Goal: Task Accomplishment & Management: Use online tool/utility

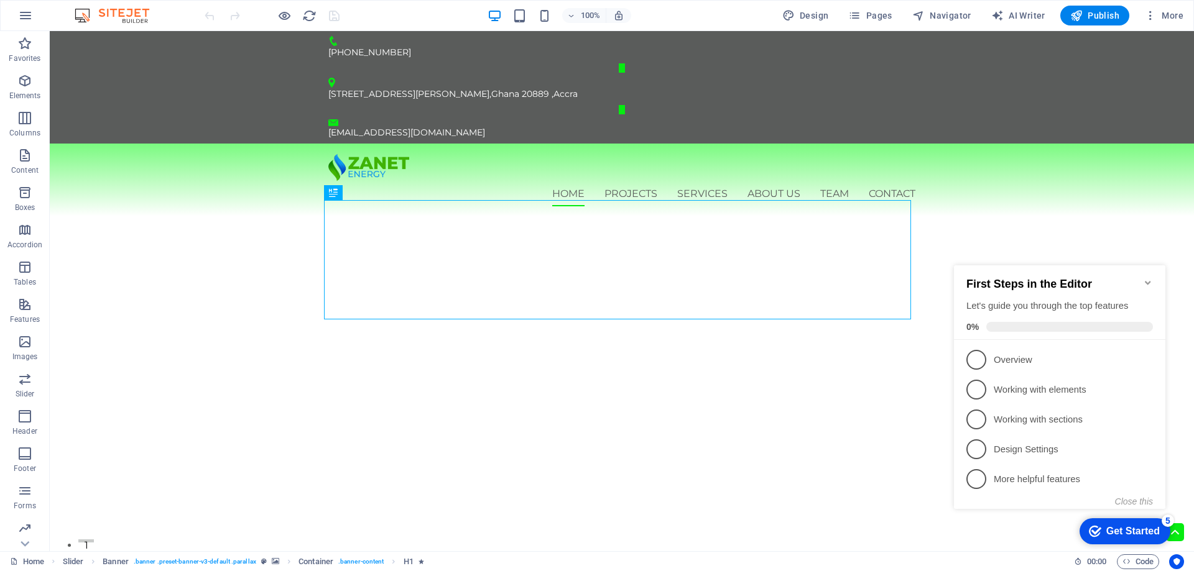
click at [1157, 523] on div "checkmark Get Started 5" at bounding box center [1124, 532] width 91 height 26
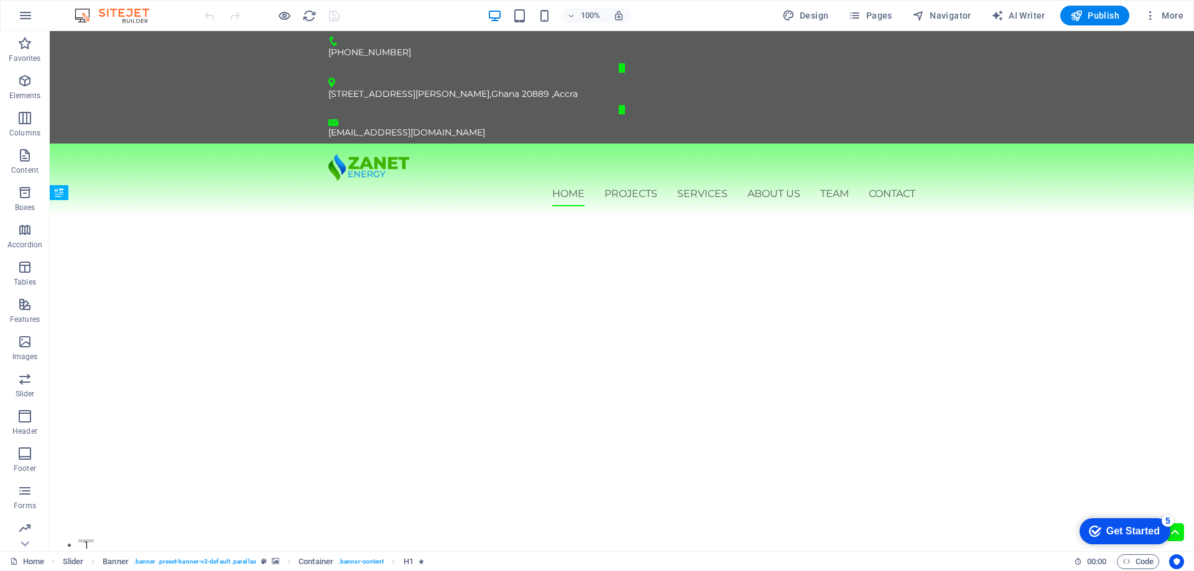
click at [1170, 545] on div "checkmark Get Started 5" at bounding box center [1124, 532] width 91 height 26
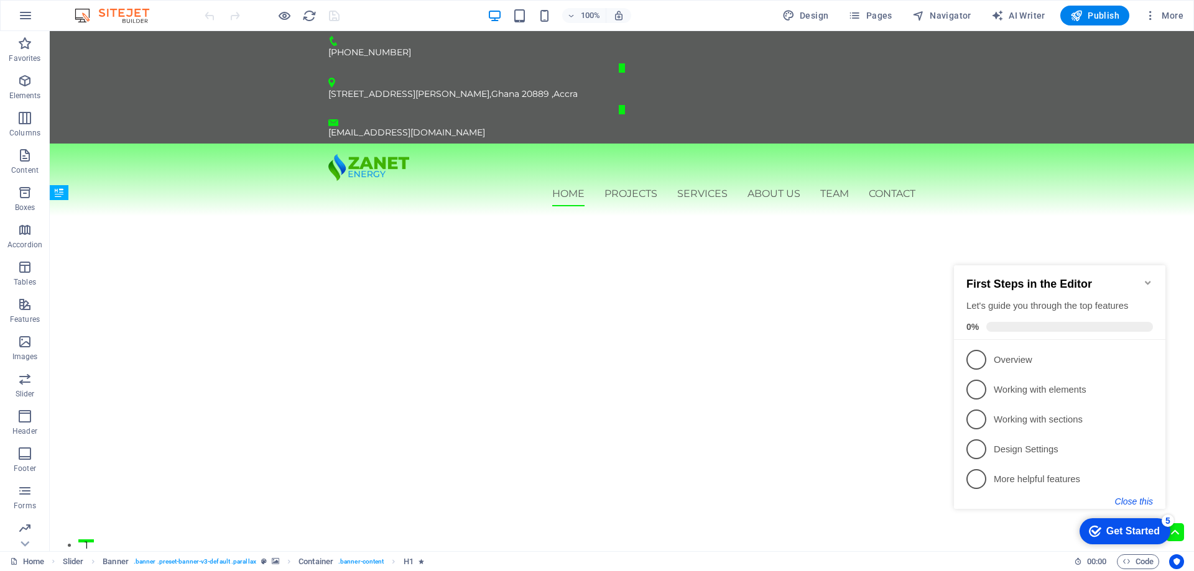
click at [1138, 499] on button "Close this" at bounding box center [1134, 502] width 38 height 10
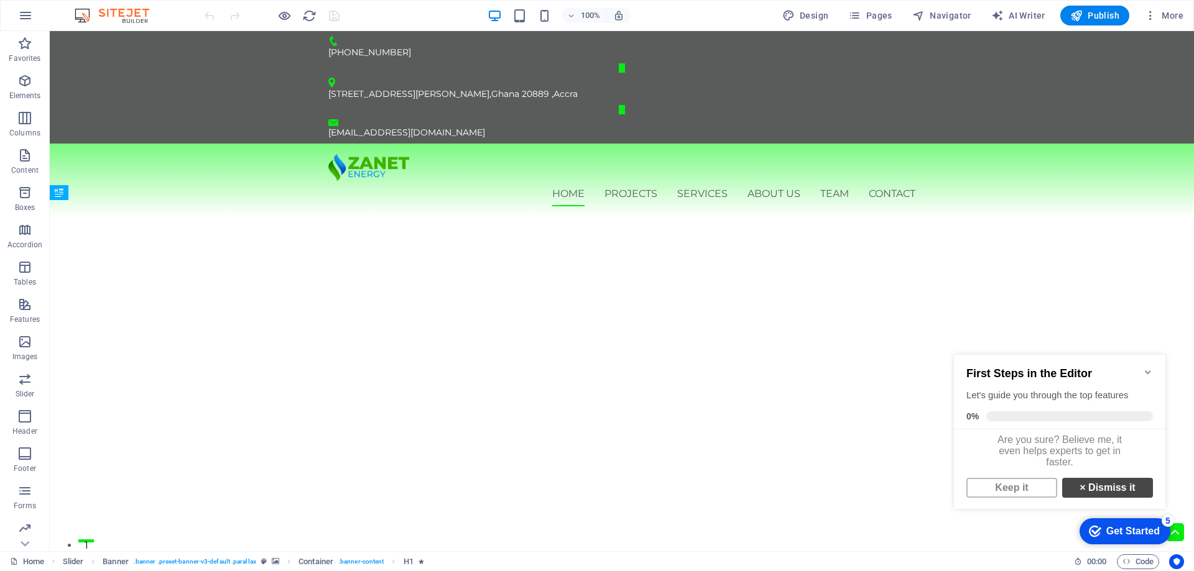
click at [1099, 496] on link "× Dismiss it" at bounding box center [1107, 488] width 91 height 20
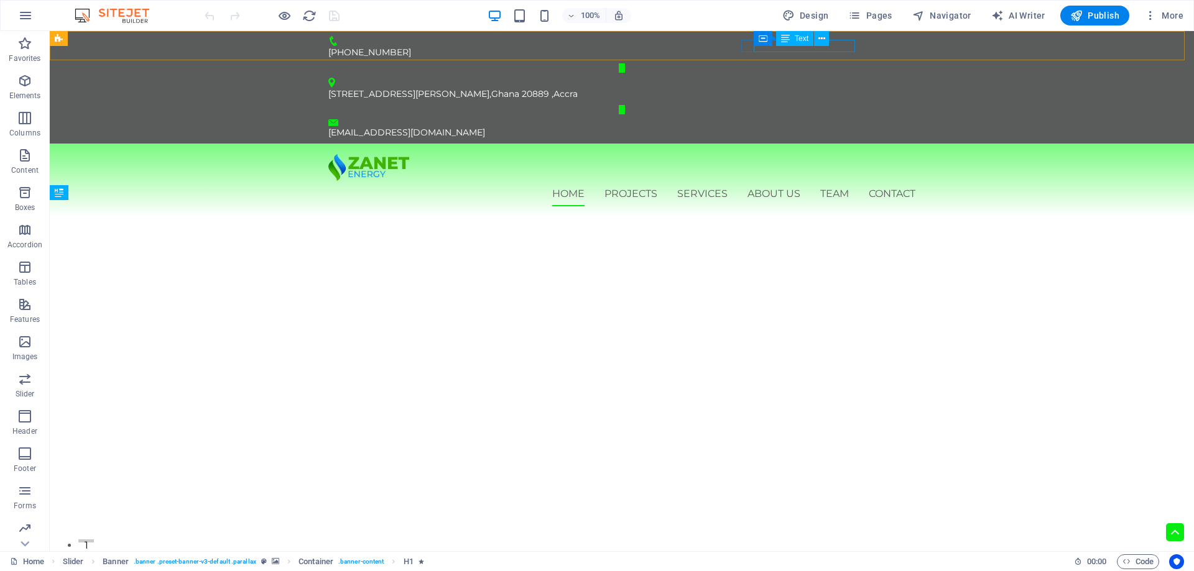
click at [846, 126] on div "[EMAIL_ADDRESS][DOMAIN_NAME]" at bounding box center [621, 132] width 587 height 12
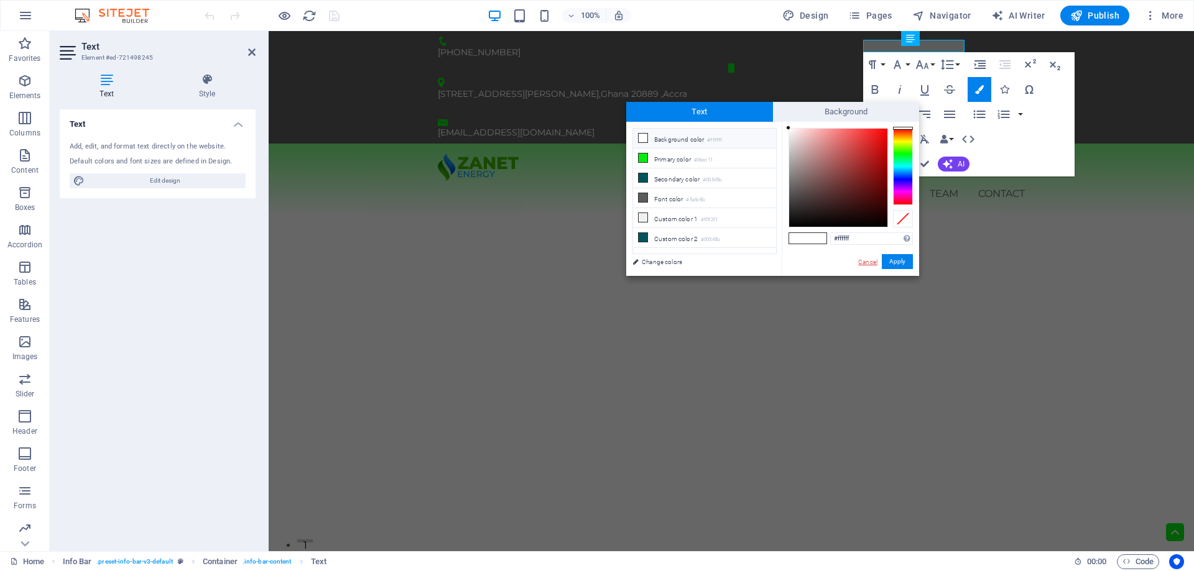
click at [871, 257] on link "Cancel" at bounding box center [868, 261] width 22 height 9
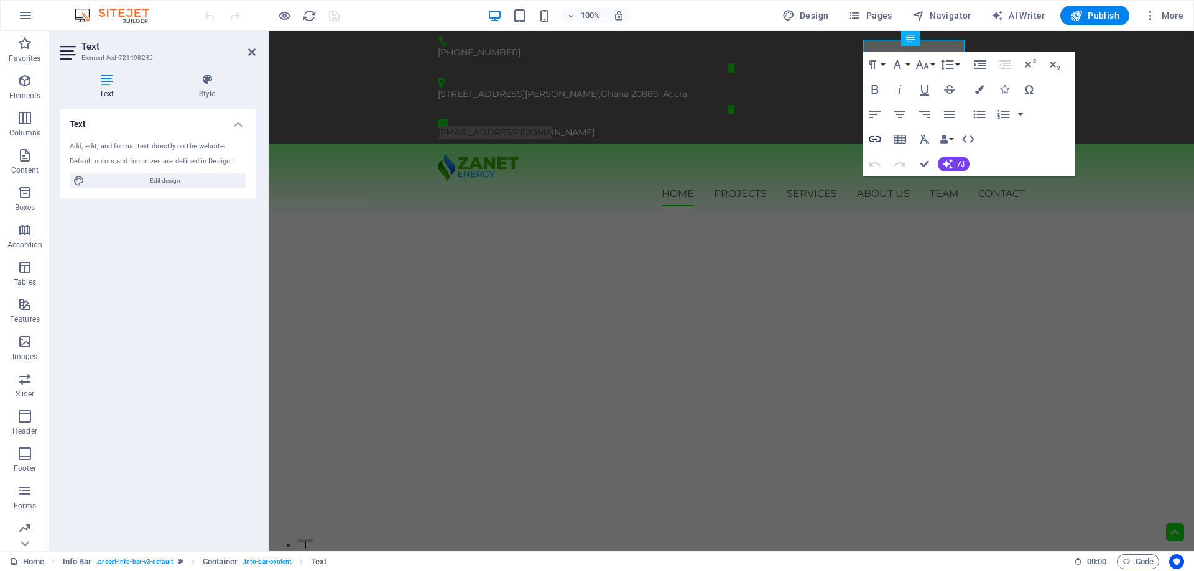
click at [0, 0] on icon "button" at bounding box center [0, 0] width 0 height 0
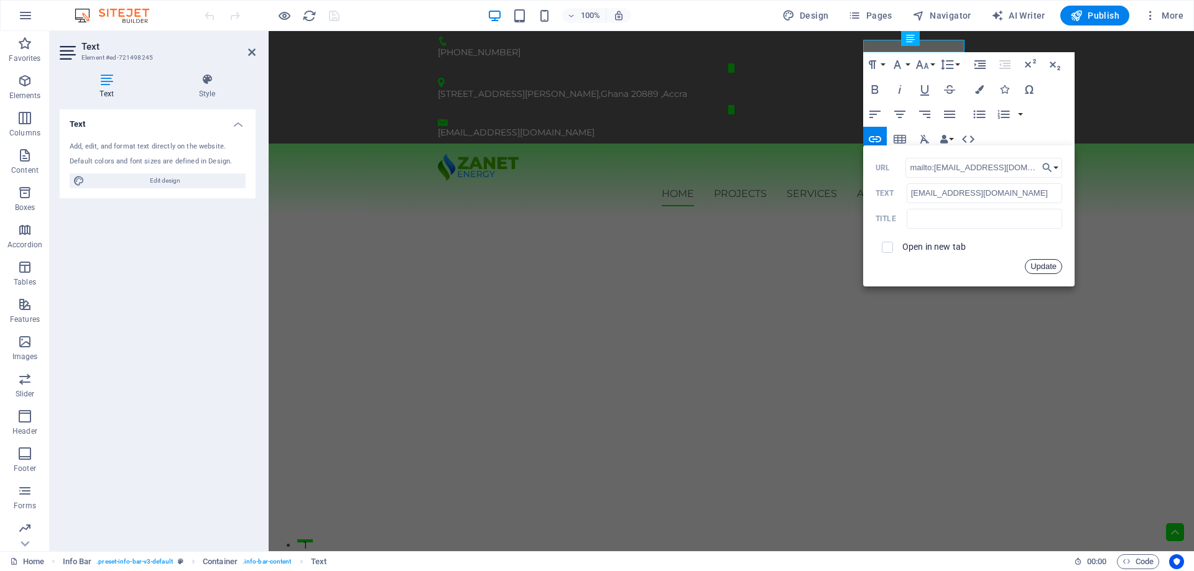
click at [1038, 264] on button "Update" at bounding box center [1043, 266] width 37 height 15
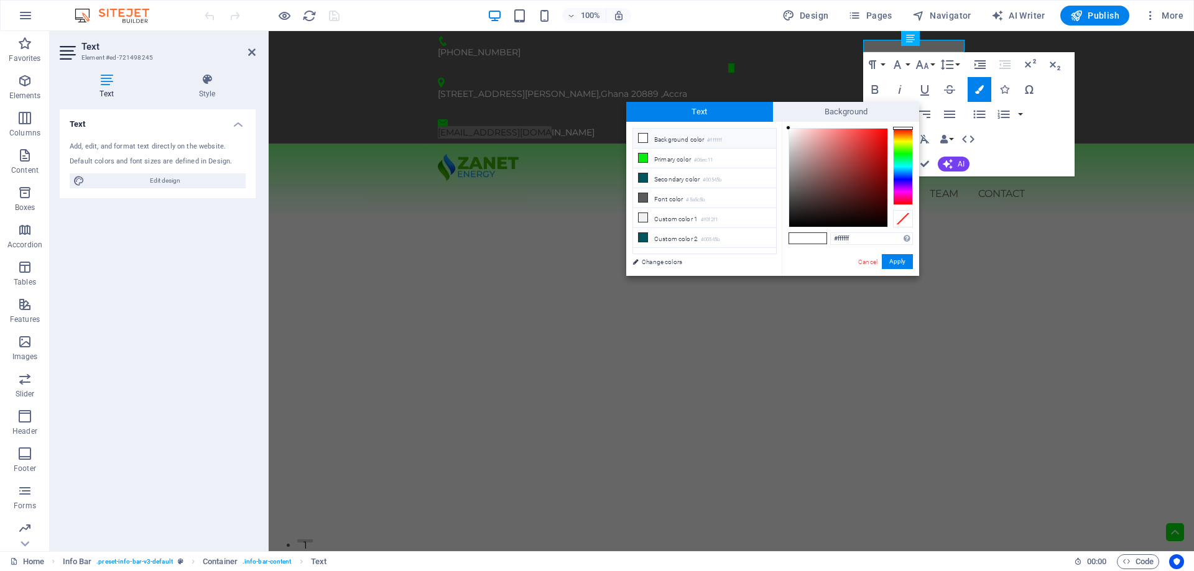
click at [686, 137] on li "Background color #ffffff" at bounding box center [704, 139] width 143 height 20
click at [898, 262] on button "Apply" at bounding box center [897, 261] width 31 height 15
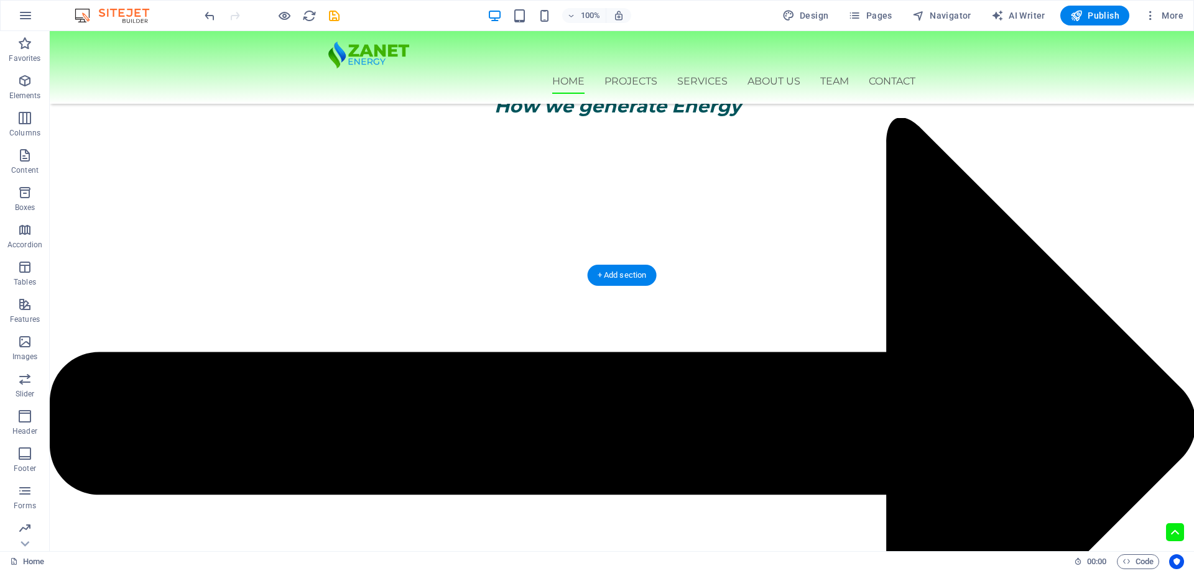
scroll to position [2114, 0]
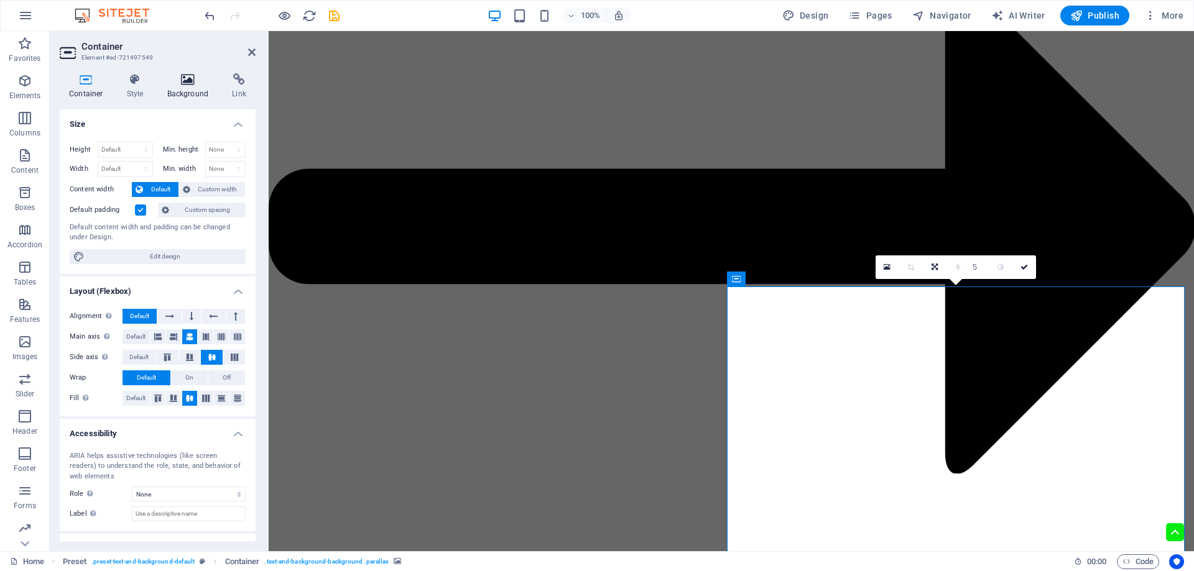
click at [183, 85] on icon at bounding box center [188, 79] width 60 height 12
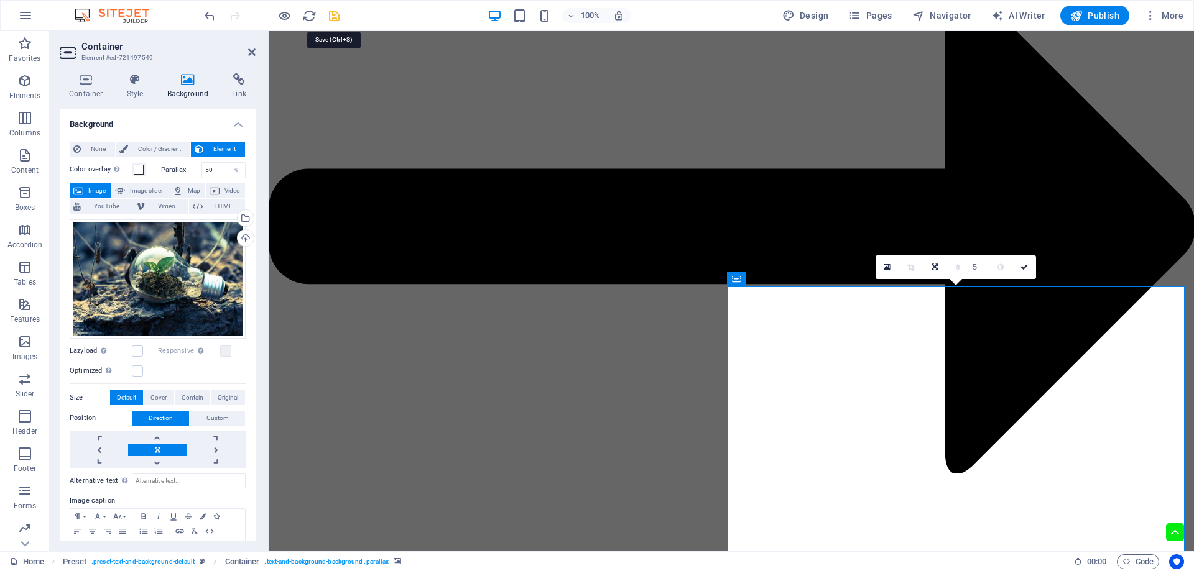
click at [0, 0] on icon "save" at bounding box center [0, 0] width 0 height 0
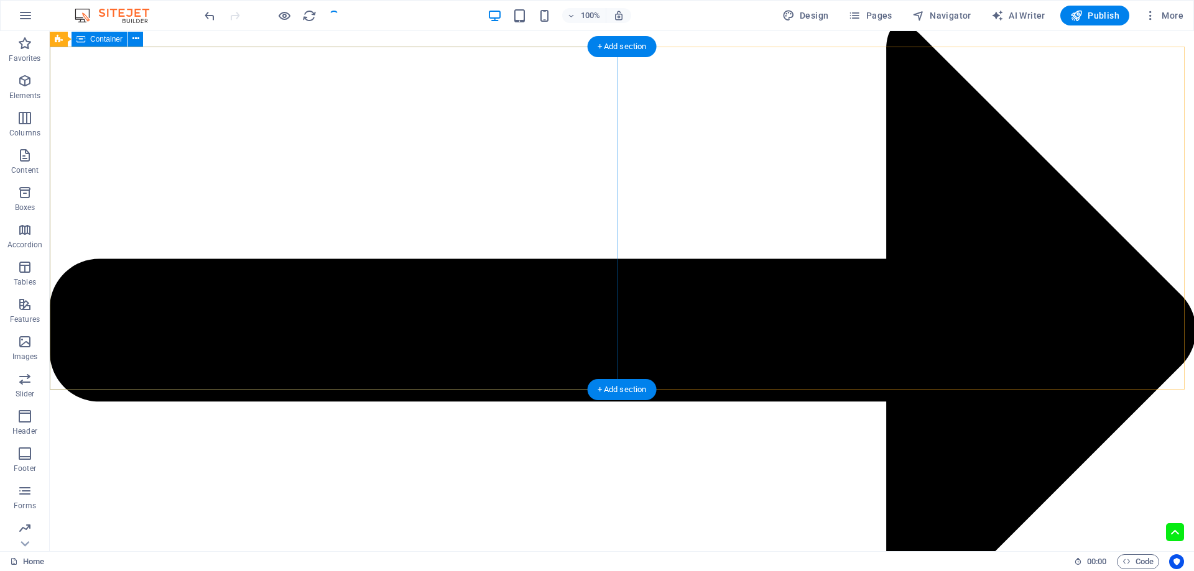
scroll to position [2363, 0]
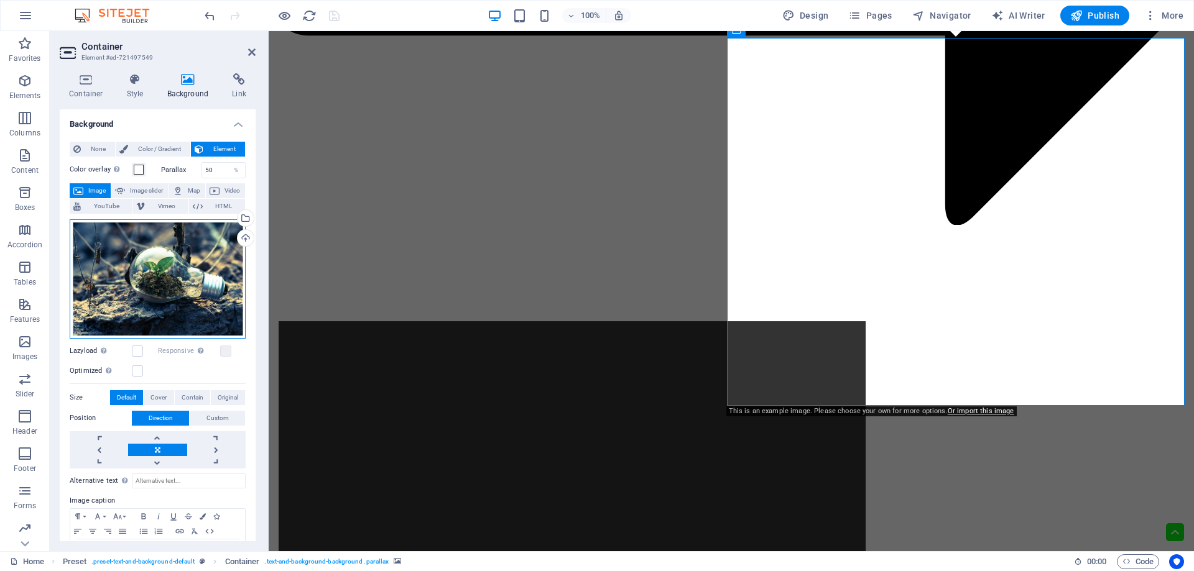
click at [142, 254] on div "Drag files here, click to choose files or select files from Files or our free s…" at bounding box center [158, 278] width 176 height 119
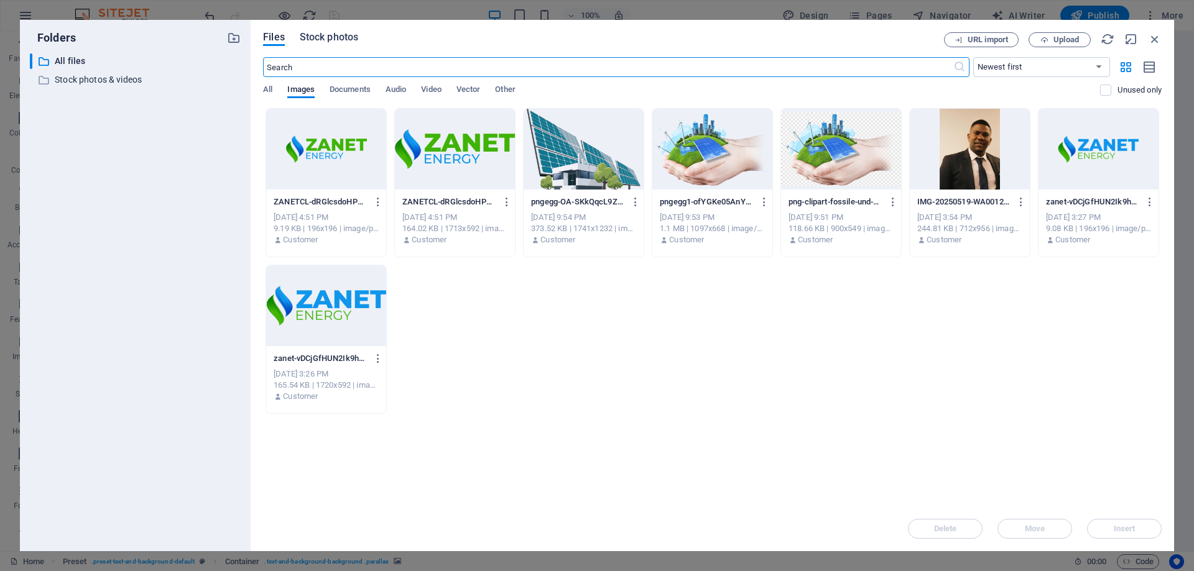
click at [353, 37] on span "Stock photos" at bounding box center [329, 37] width 58 height 15
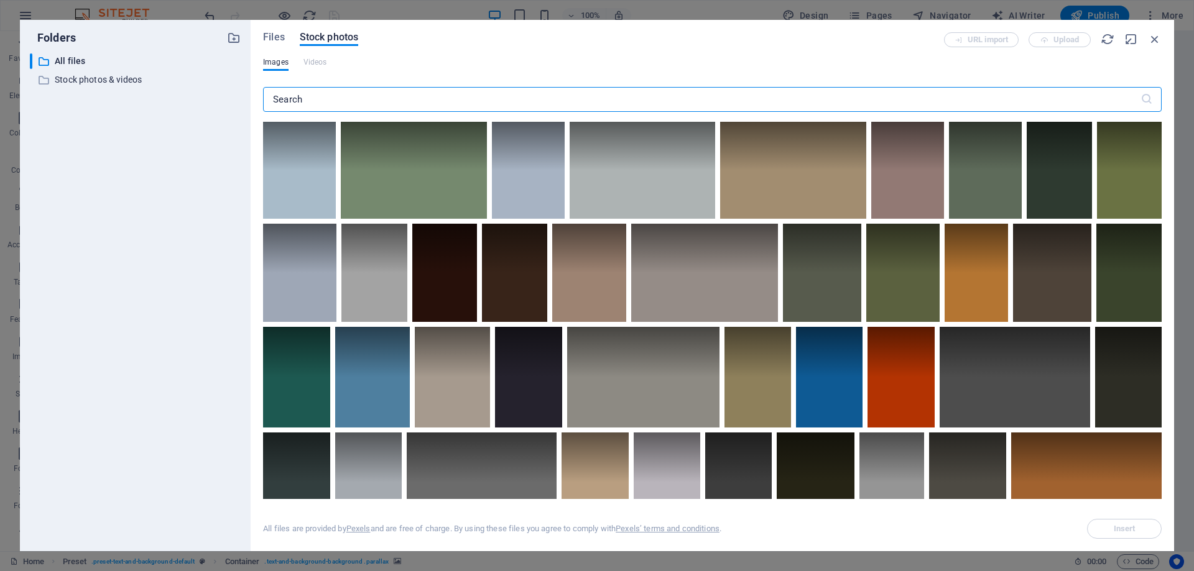
click at [381, 96] on input "text" at bounding box center [701, 99] width 877 height 25
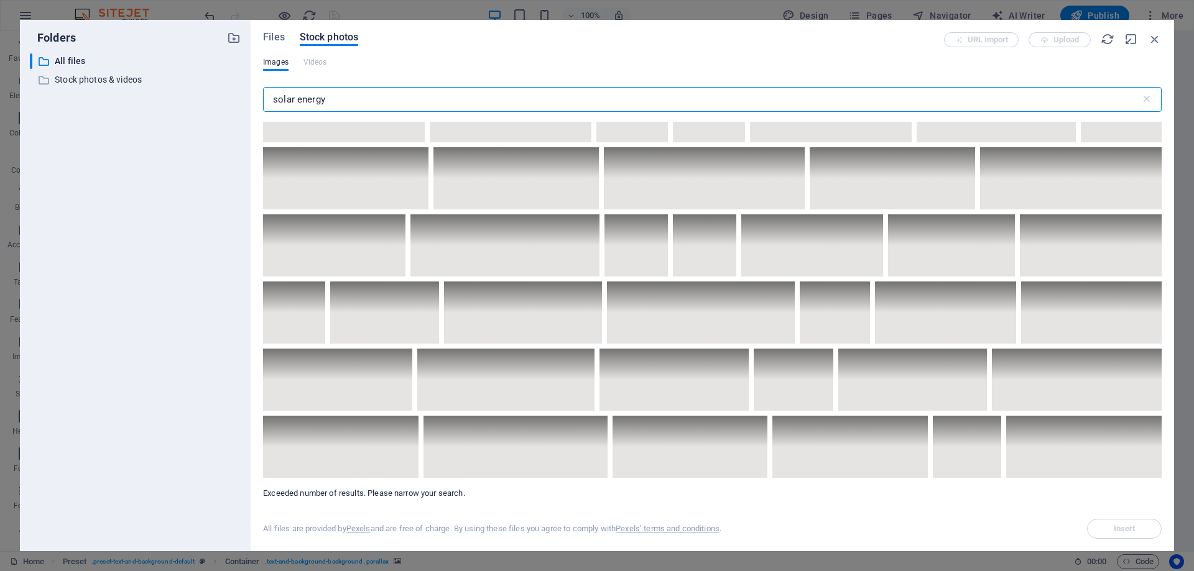
scroll to position [7533, 0]
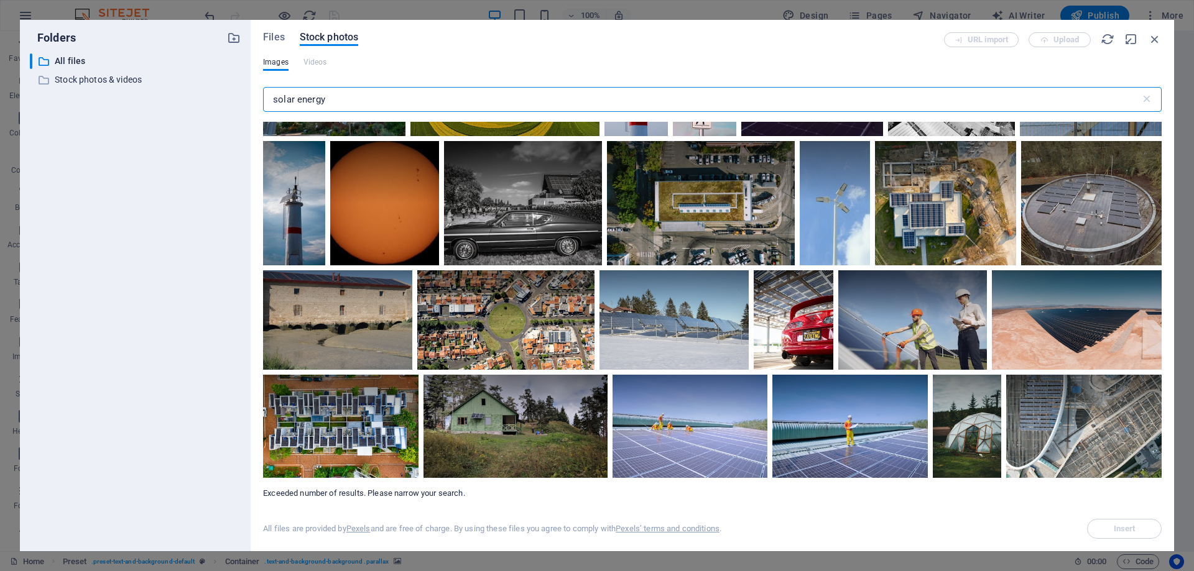
drag, startPoint x: 339, startPoint y: 101, endPoint x: 293, endPoint y: 106, distance: 46.8
click at [293, 106] on input "solar energy" at bounding box center [701, 99] width 877 height 25
type input "solar"
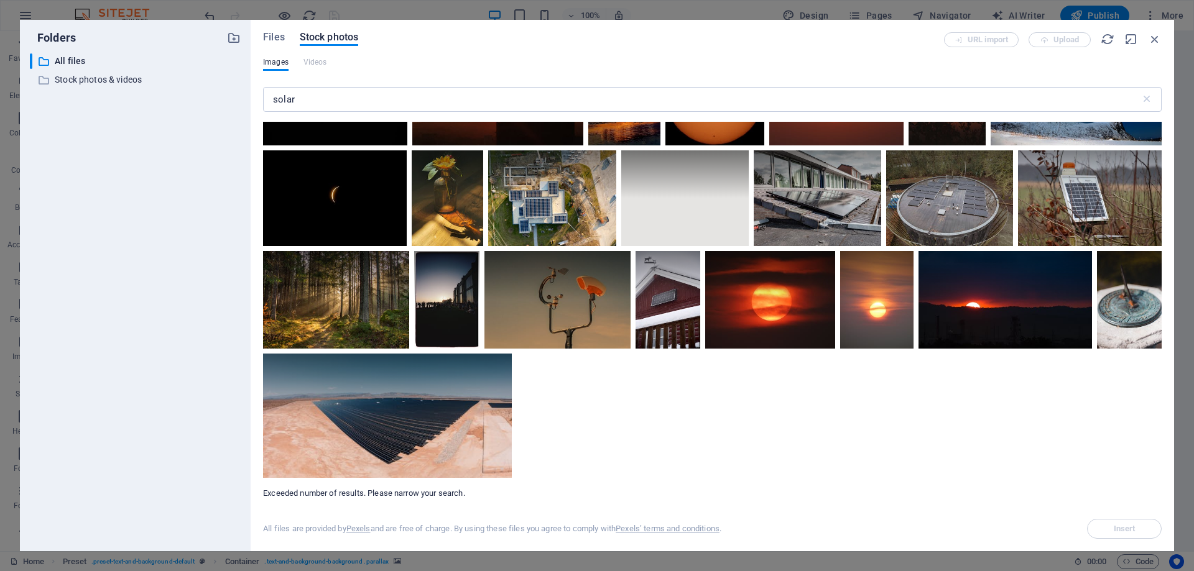
scroll to position [7095, 0]
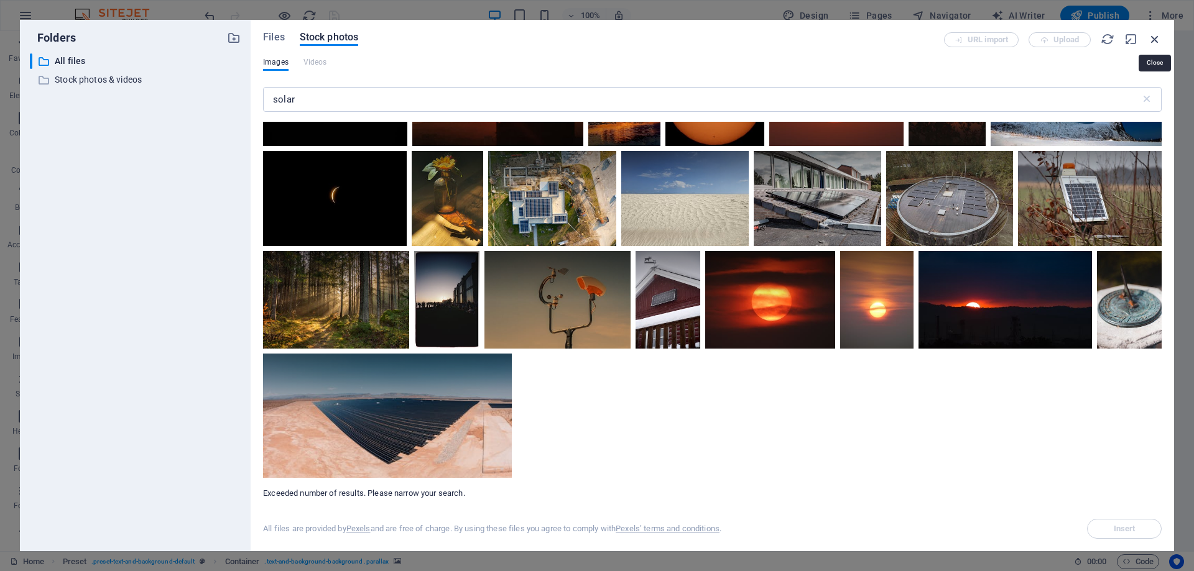
click at [1150, 39] on icon "button" at bounding box center [1155, 39] width 14 height 14
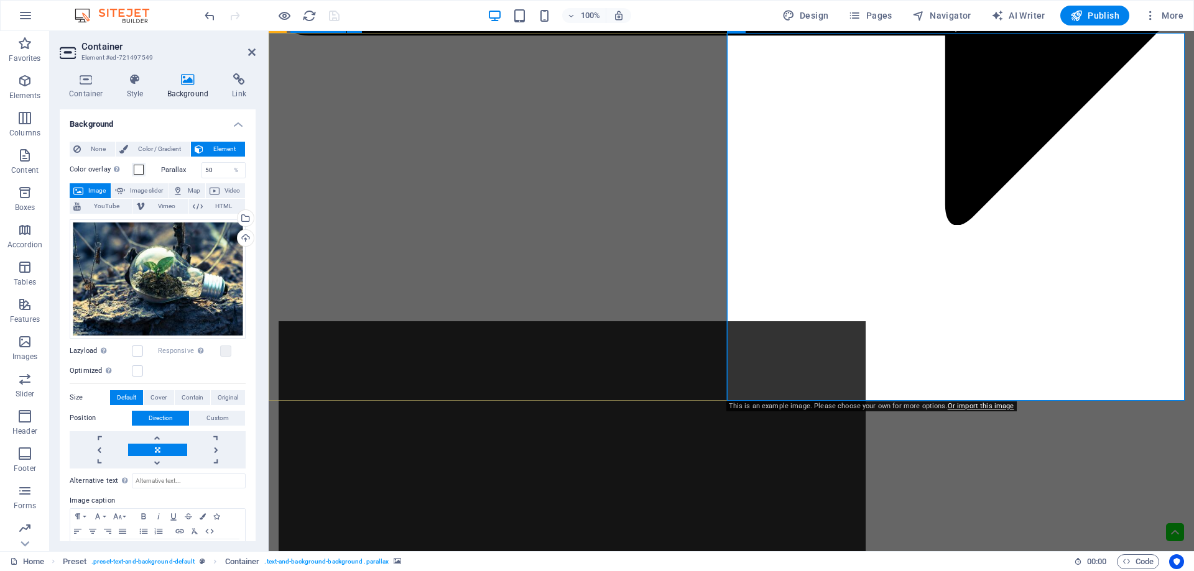
scroll to position [2549, 0]
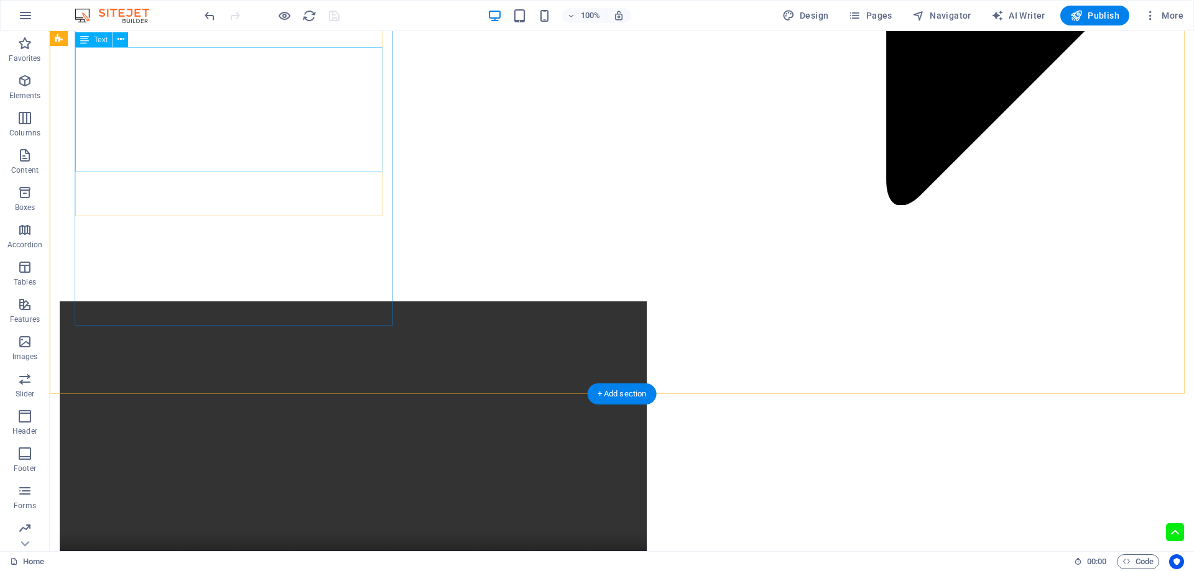
scroll to position [3025, 0]
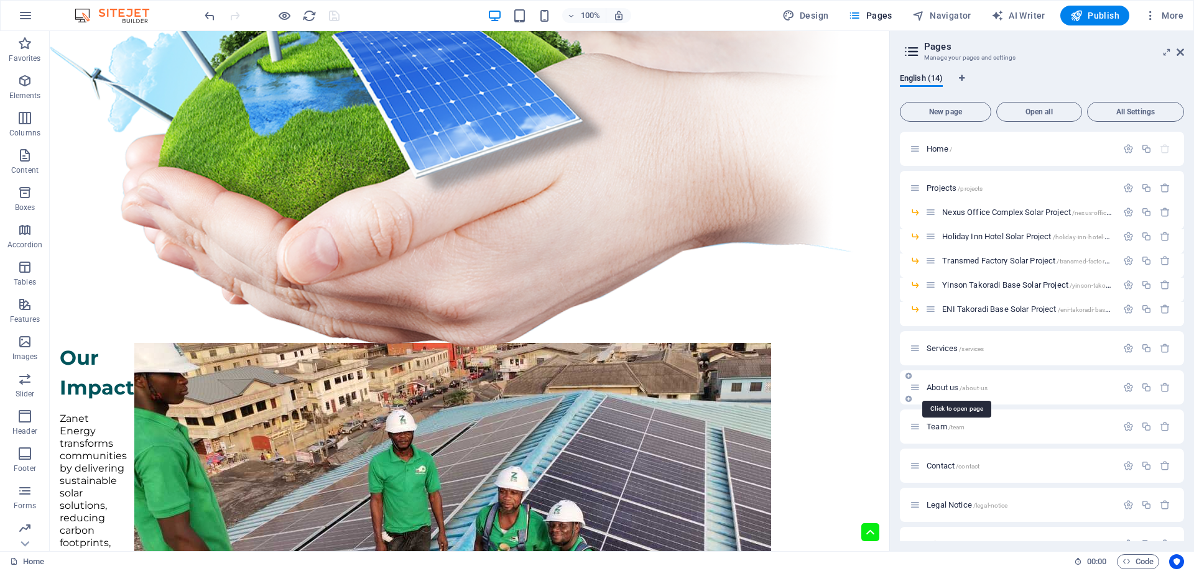
click at [949, 391] on span "About us /about-us" at bounding box center [956, 387] width 61 height 9
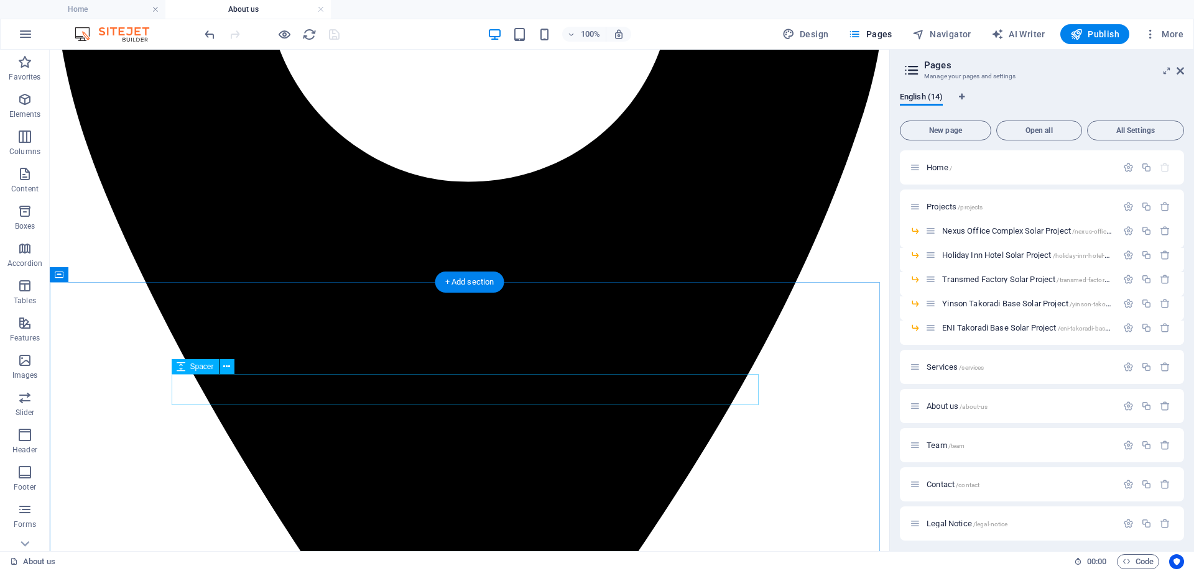
scroll to position [1759, 0]
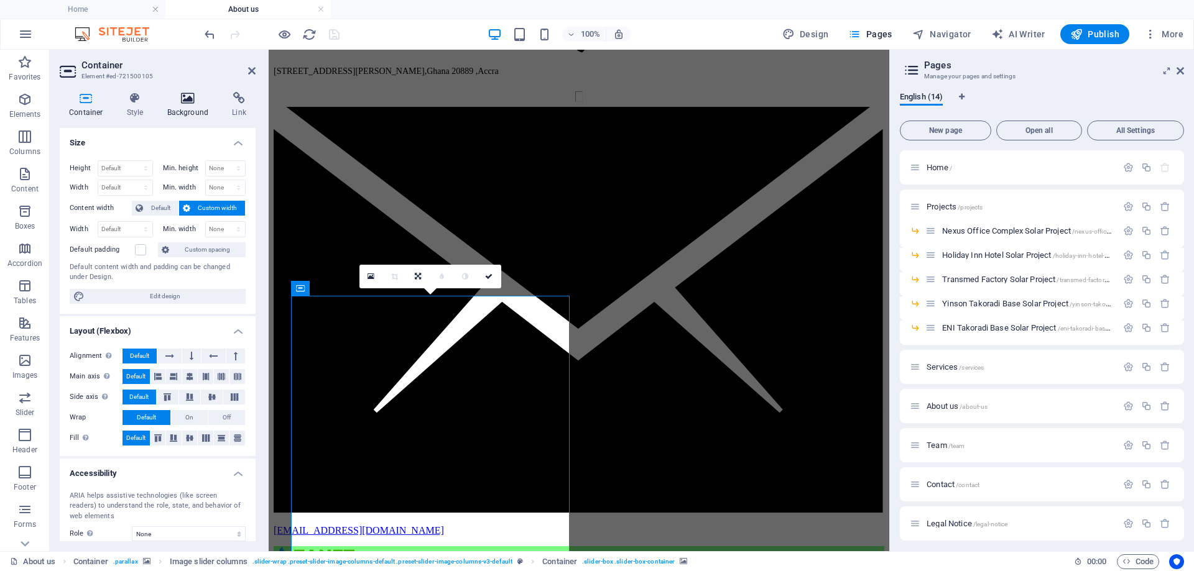
click at [182, 112] on h4 "Background" at bounding box center [190, 105] width 65 height 26
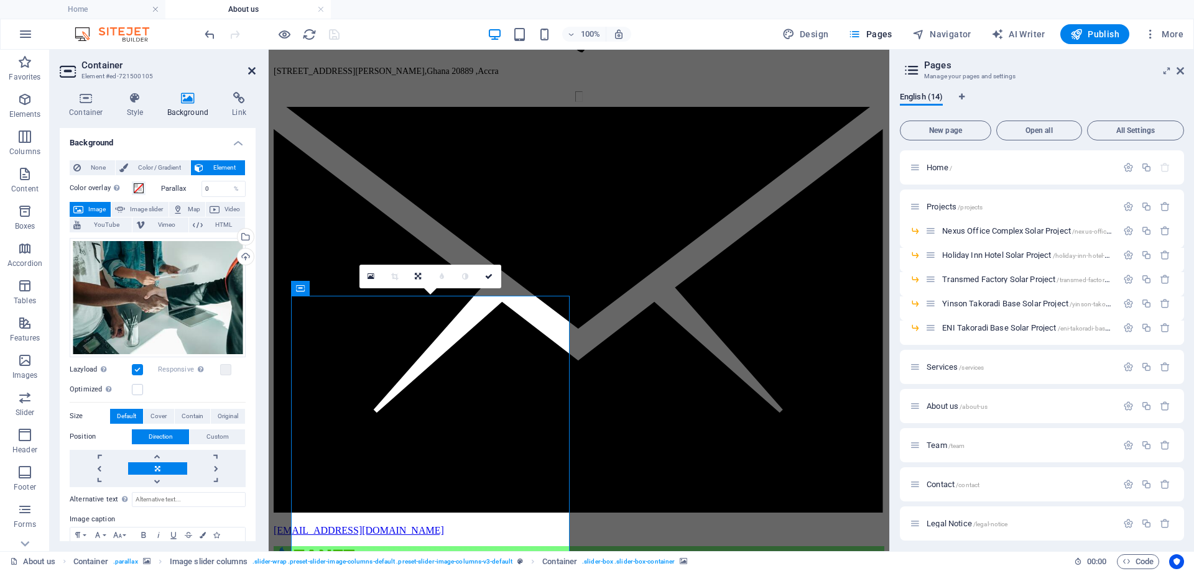
click at [252, 70] on icon at bounding box center [251, 71] width 7 height 10
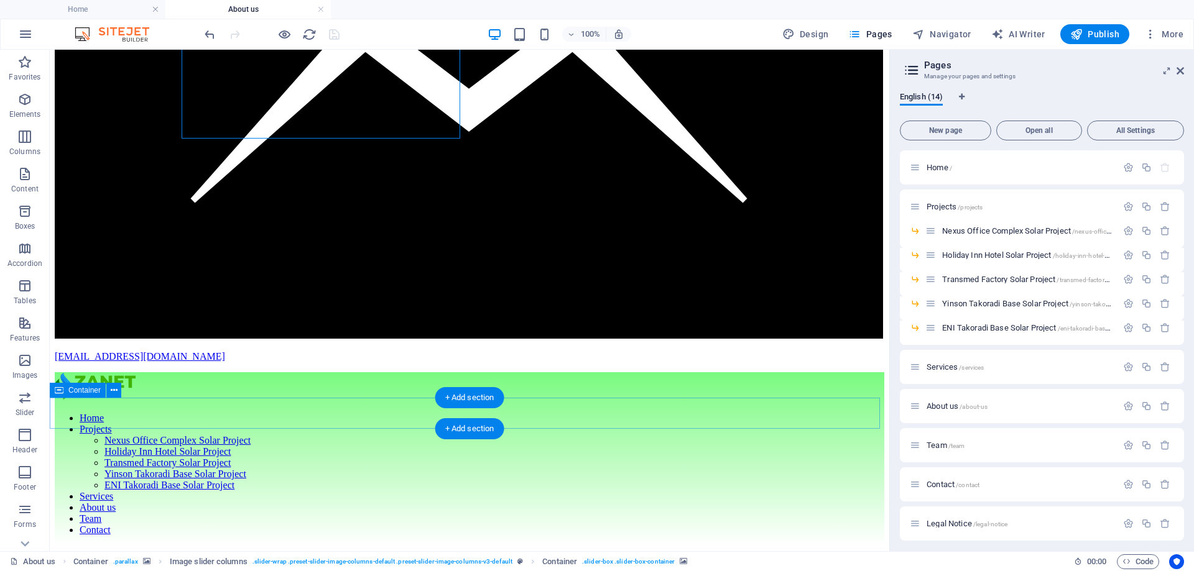
scroll to position [2754, 0]
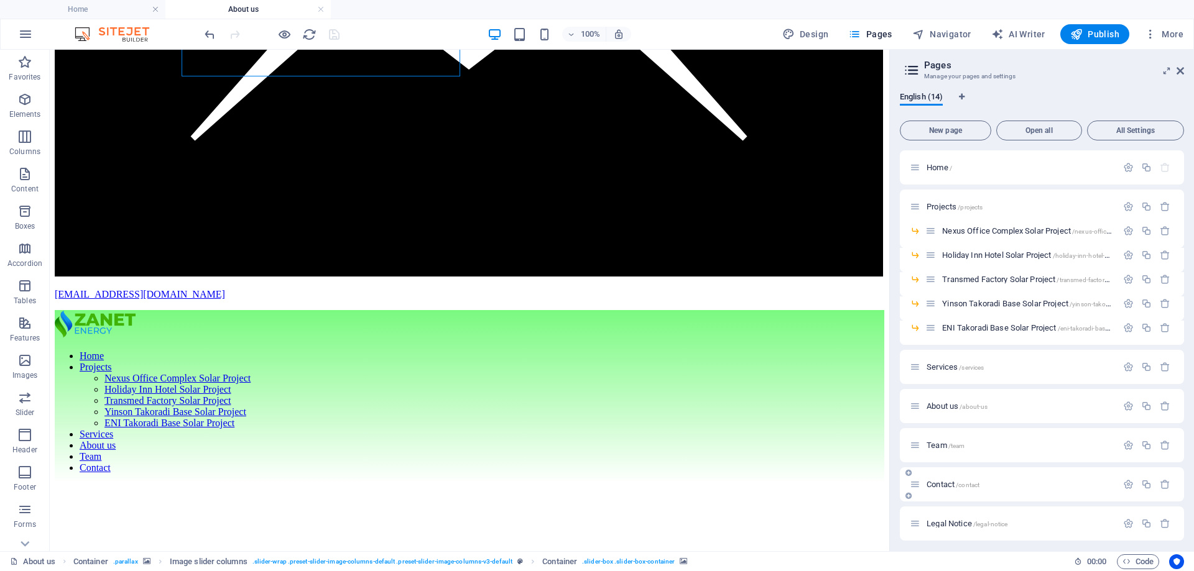
click at [944, 486] on span "Contact /contact" at bounding box center [952, 484] width 53 height 9
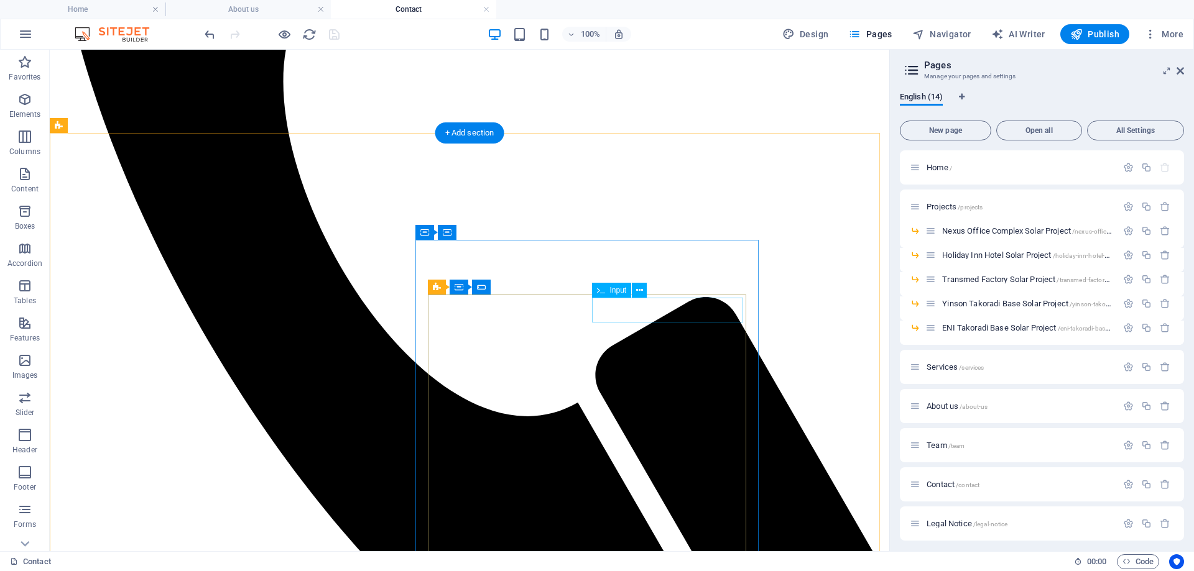
scroll to position [242, 0]
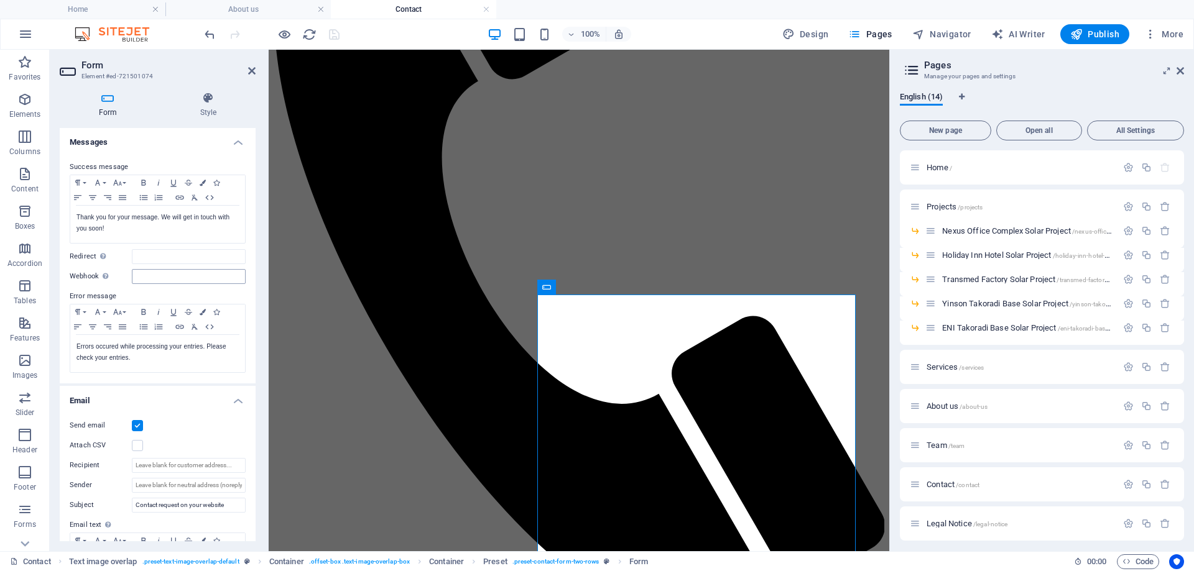
scroll to position [124, 0]
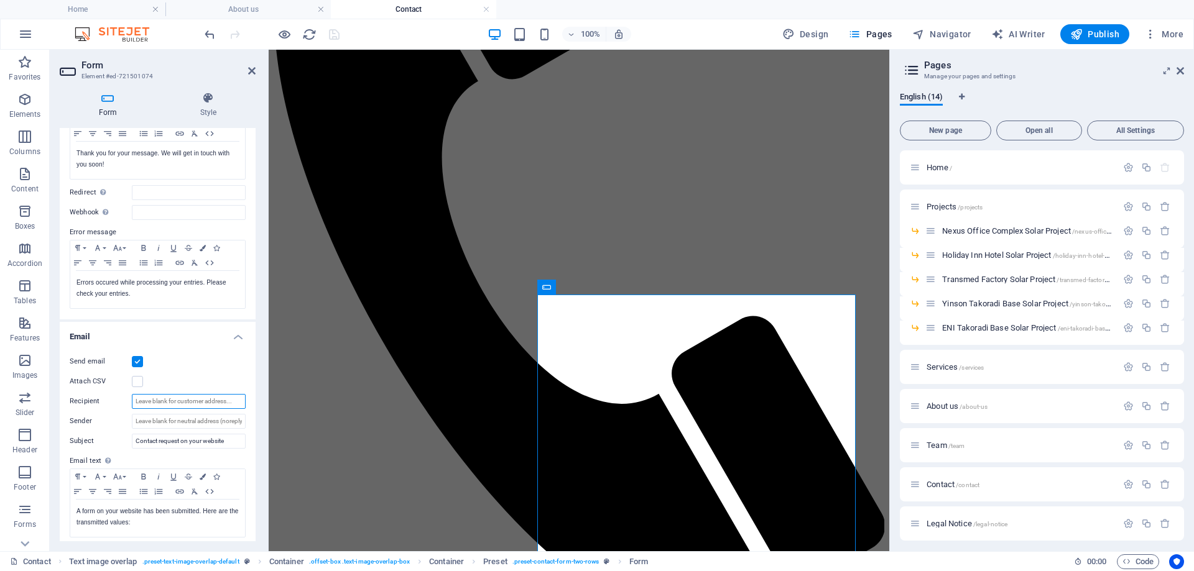
click at [164, 398] on input "Recipient" at bounding box center [189, 401] width 114 height 15
drag, startPoint x: 210, startPoint y: 403, endPoint x: 126, endPoint y: 412, distance: 83.8
click at [126, 412] on div "Send email Attach CSV Recipient [EMAIL_ADDRESS][DOMAIN_NAME] Sender Subject Con…" at bounding box center [158, 446] width 196 height 204
click at [208, 399] on input "[EMAIL_ADDRESS][DOMAIN_NAME]" at bounding box center [189, 401] width 114 height 15
type input "[EMAIL_ADDRESS][DOMAIN_NAME]"
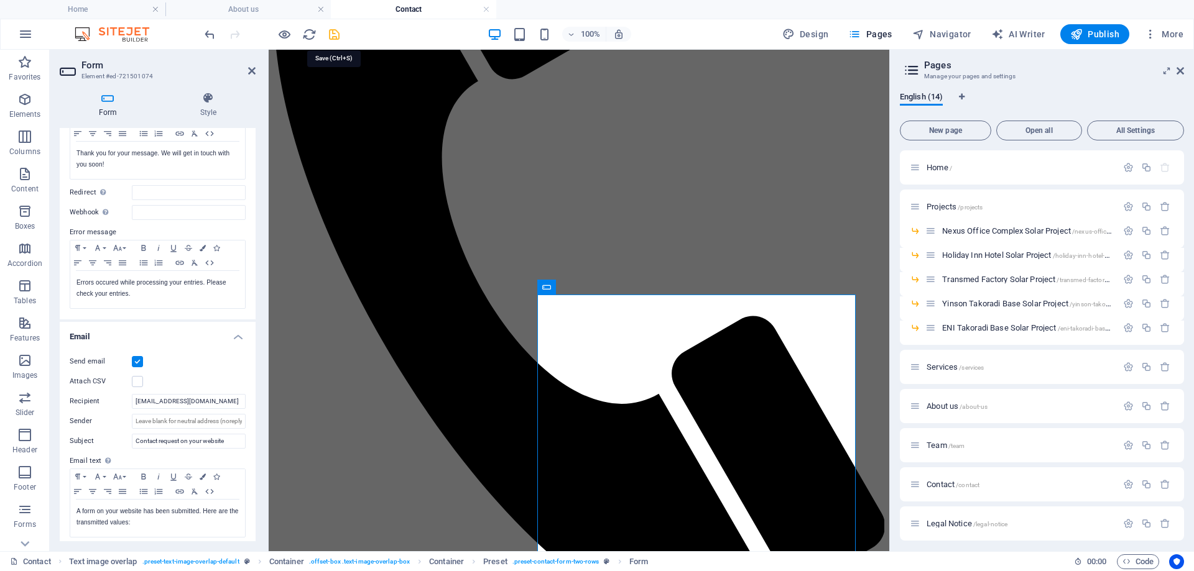
click at [336, 35] on icon "save" at bounding box center [334, 34] width 14 height 14
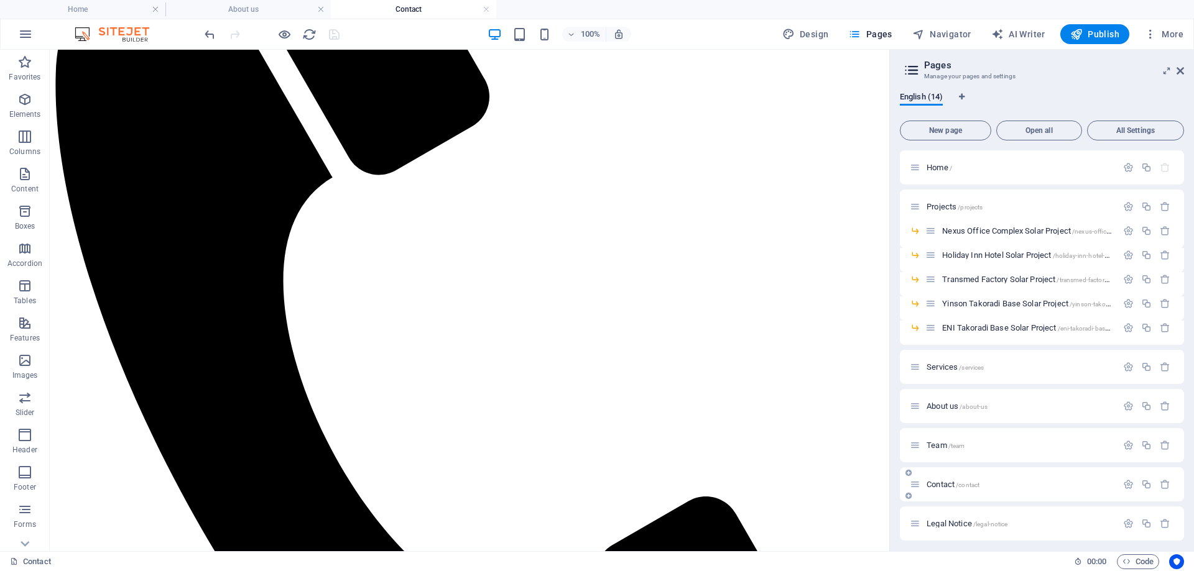
scroll to position [83, 0]
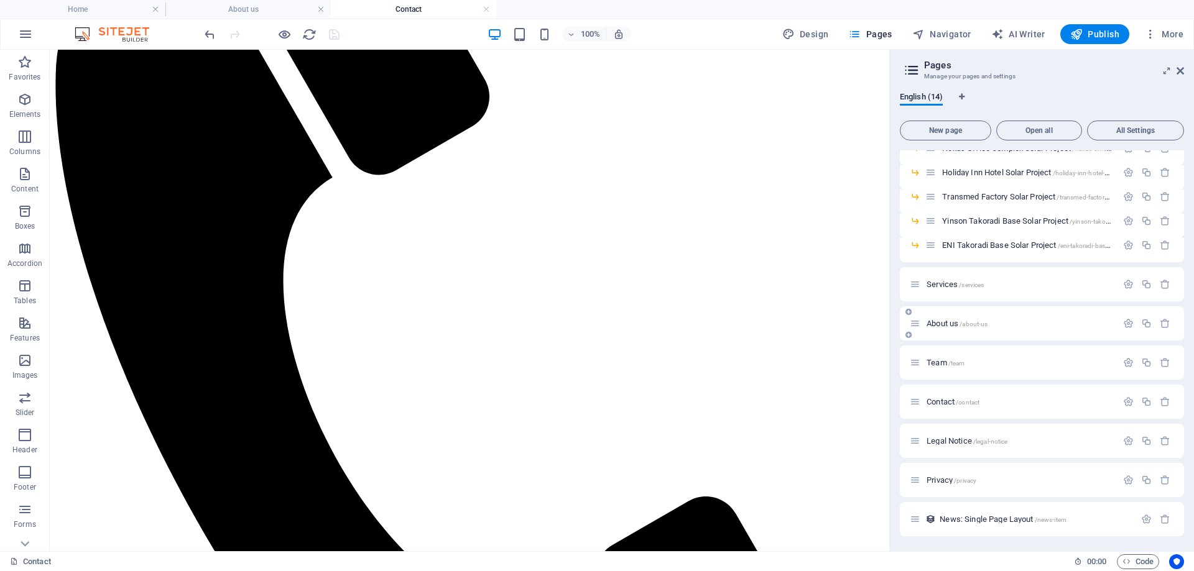
click at [938, 321] on span "About us /about-us" at bounding box center [956, 323] width 61 height 9
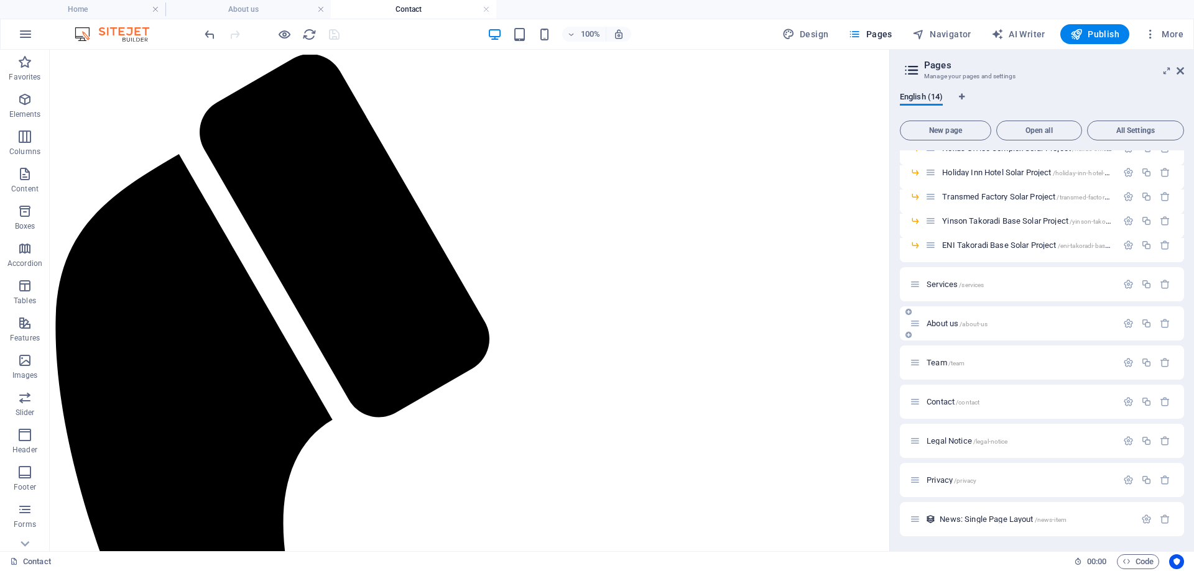
scroll to position [2704, 0]
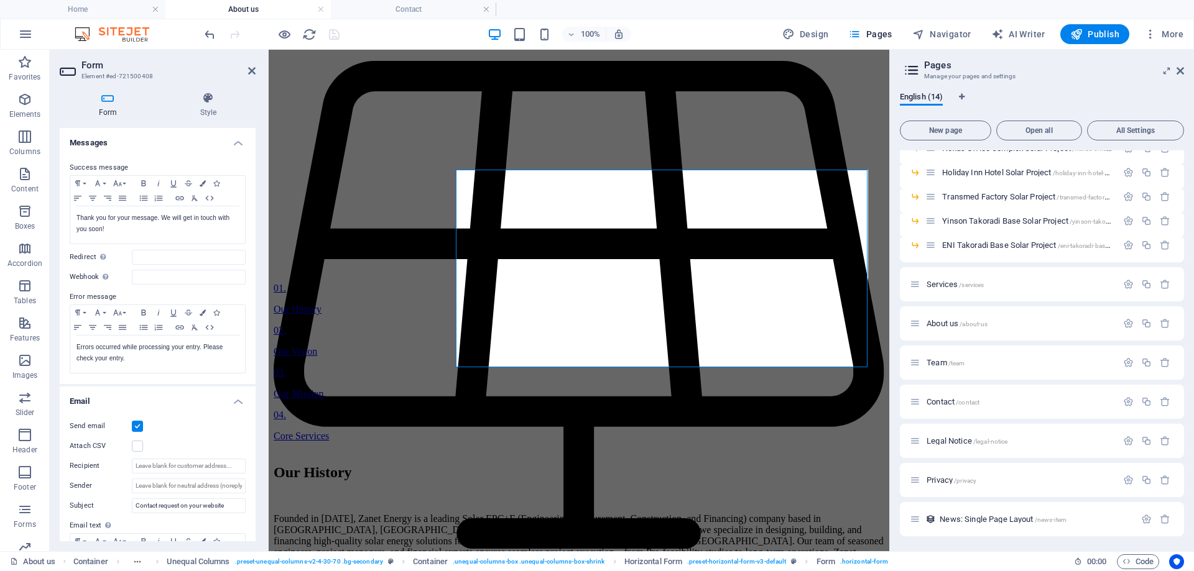
scroll to position [187, 0]
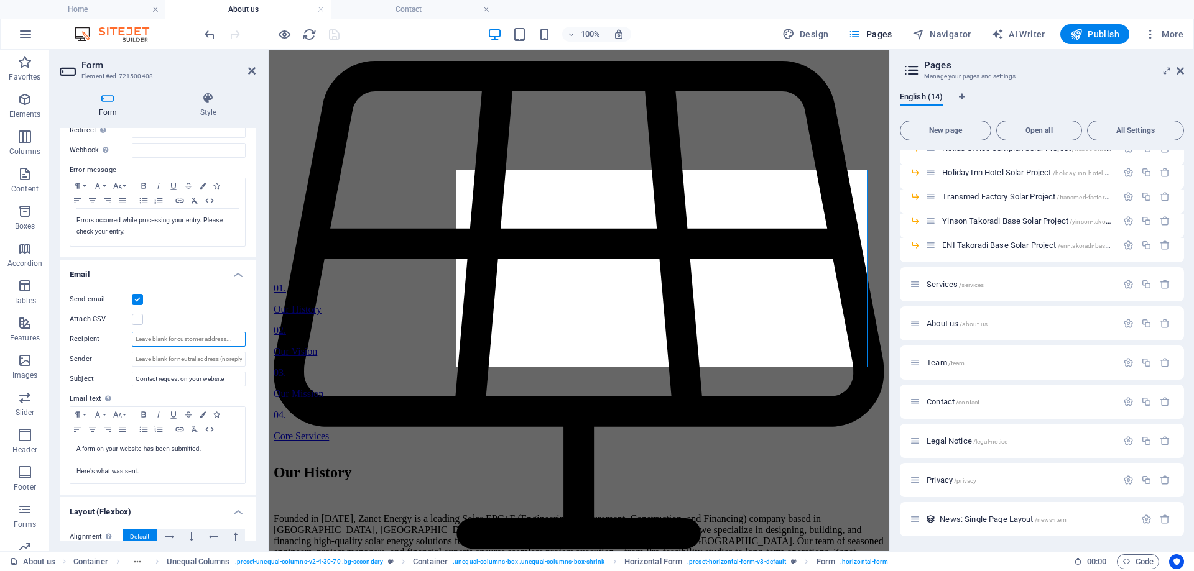
click at [150, 340] on input "Recipient" at bounding box center [189, 339] width 114 height 15
paste input "[EMAIL_ADDRESS][DOMAIN_NAME]"
type input "[EMAIL_ADDRESS][DOMAIN_NAME]"
drag, startPoint x: 228, startPoint y: 377, endPoint x: 137, endPoint y: 390, distance: 91.0
click at [137, 390] on div "Send email Attach CSV Recipient [EMAIL_ADDRESS][DOMAIN_NAME] Sender Subject Con…" at bounding box center [158, 388] width 196 height 213
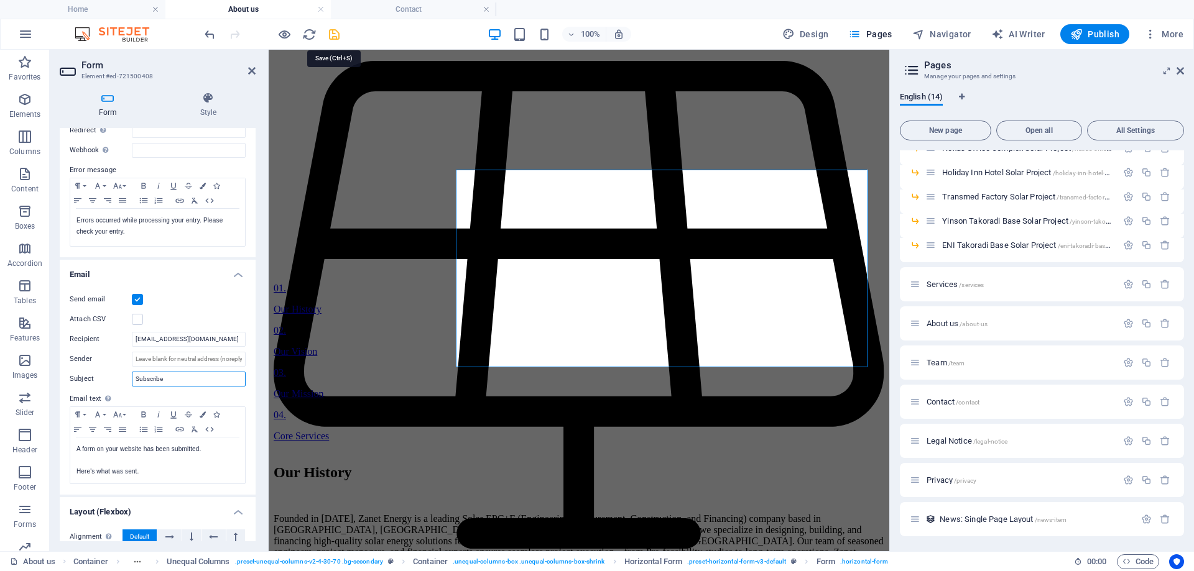
type input "Subscribe"
click at [334, 32] on icon "save" at bounding box center [334, 34] width 14 height 14
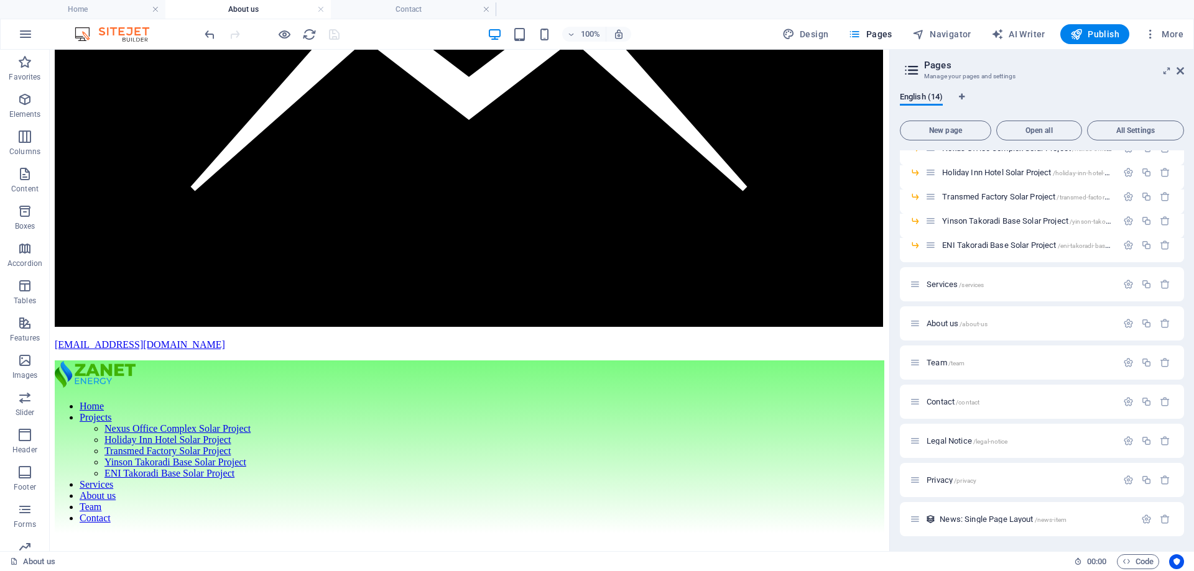
click at [267, 6] on h4 "About us" at bounding box center [247, 9] width 165 height 14
click at [378, 14] on h4 "Contact" at bounding box center [413, 9] width 165 height 14
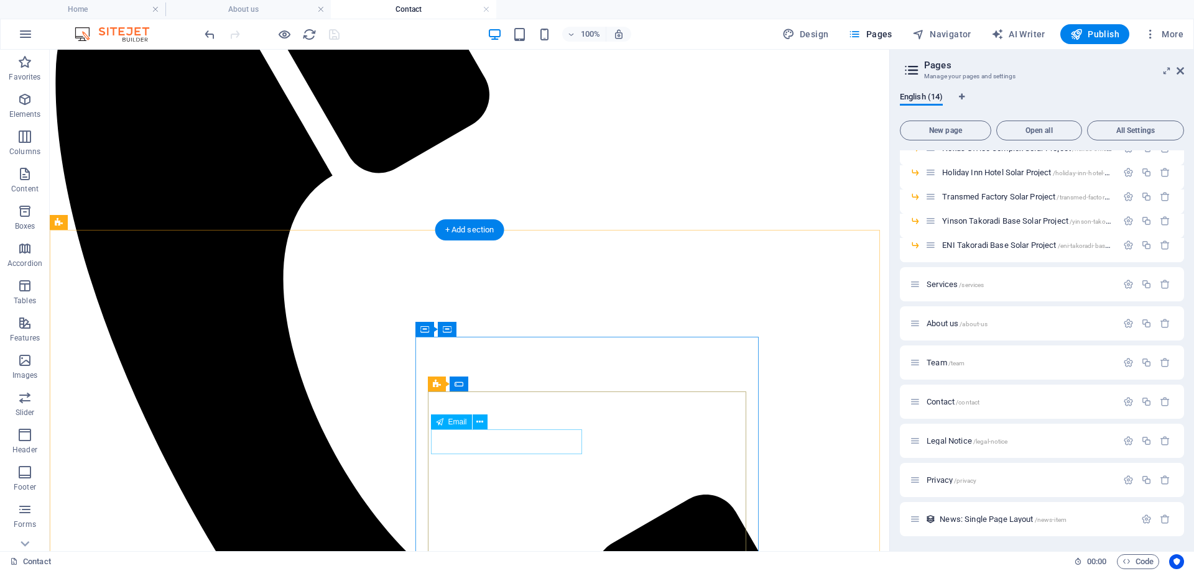
scroll to position [118, 0]
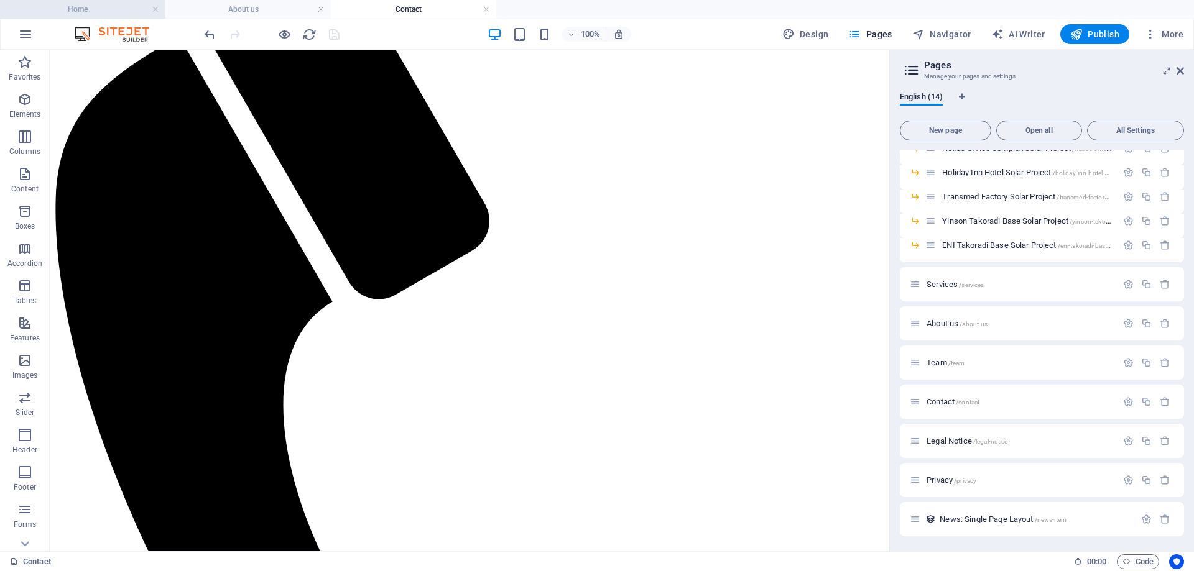
click at [124, 7] on h4 "Home" at bounding box center [82, 9] width 165 height 14
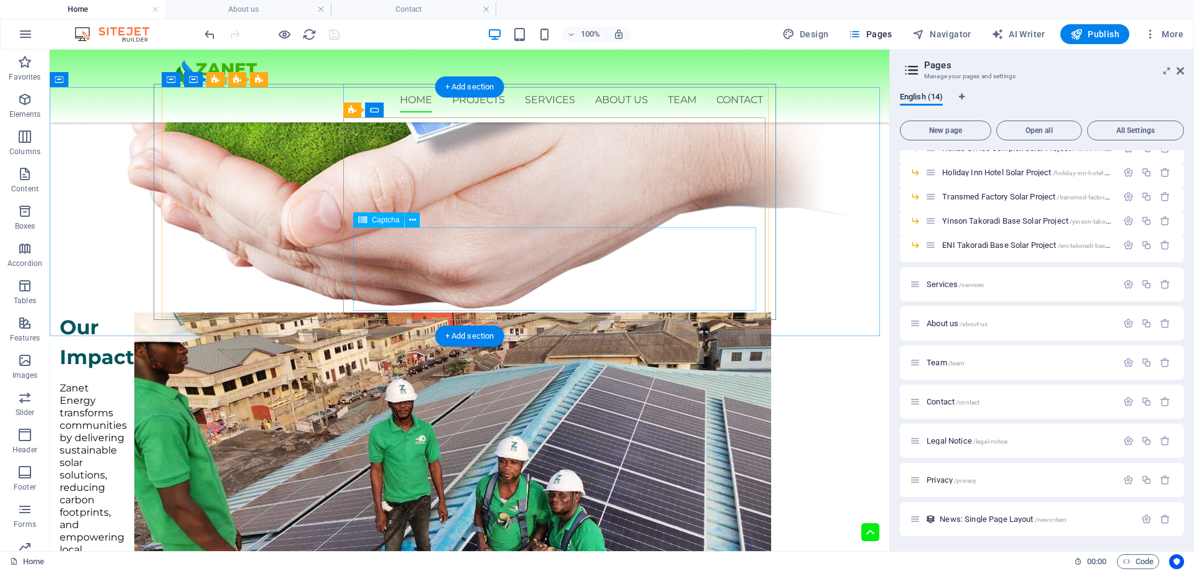
scroll to position [3019, 0]
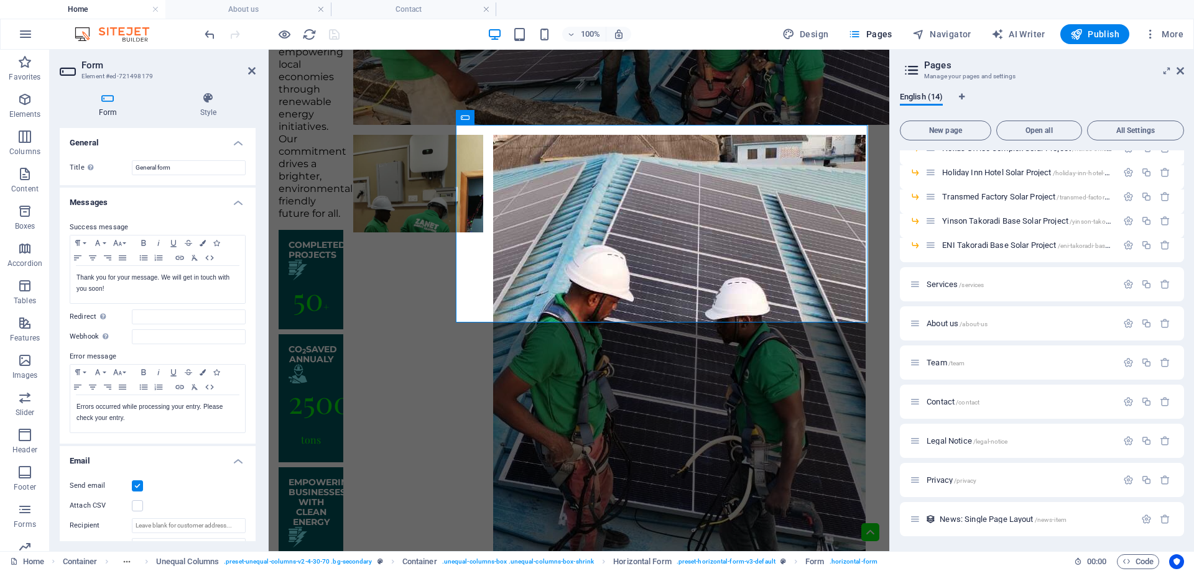
scroll to position [124, 0]
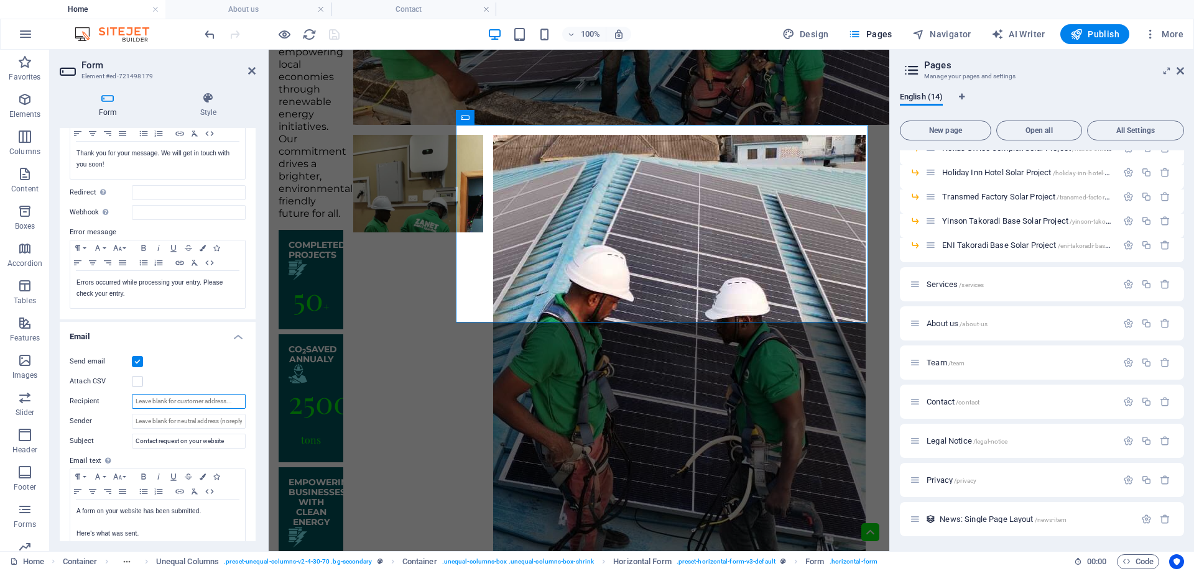
click at [159, 404] on input "Recipient" at bounding box center [189, 401] width 114 height 15
paste input "[EMAIL_ADDRESS][DOMAIN_NAME]"
type input "[EMAIL_ADDRESS][DOMAIN_NAME]"
drag, startPoint x: 228, startPoint y: 440, endPoint x: 135, endPoint y: 454, distance: 94.3
click at [135, 454] on div "Send email Attach CSV Recipient [EMAIL_ADDRESS][DOMAIN_NAME] Sender Subject Con…" at bounding box center [158, 450] width 196 height 213
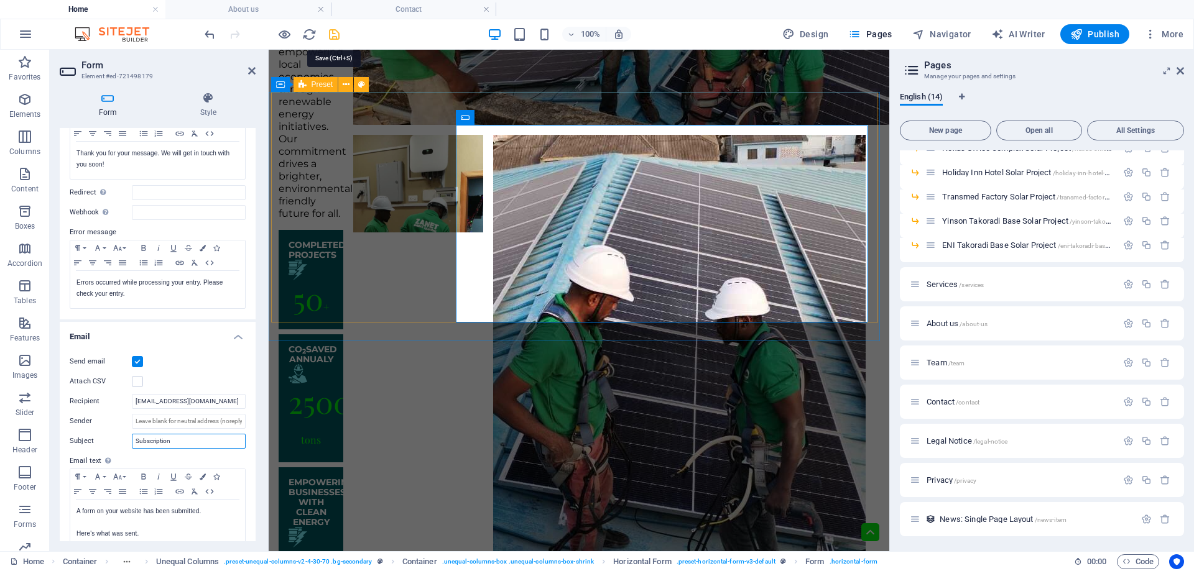
type input "Subscription"
click at [339, 33] on icon "save" at bounding box center [334, 34] width 14 height 14
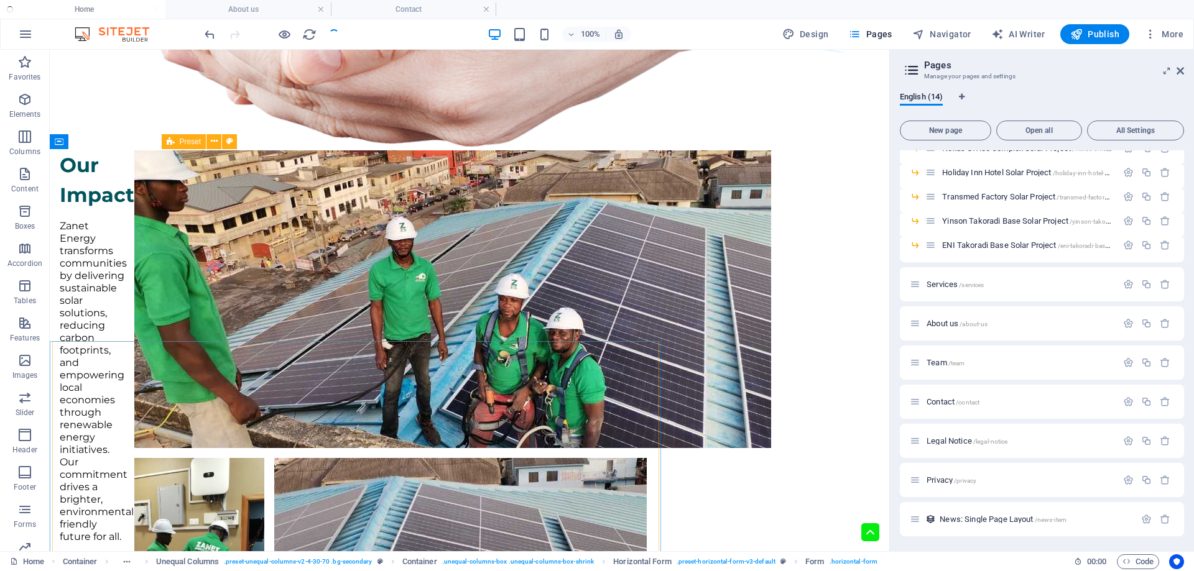
scroll to position [3019, 0]
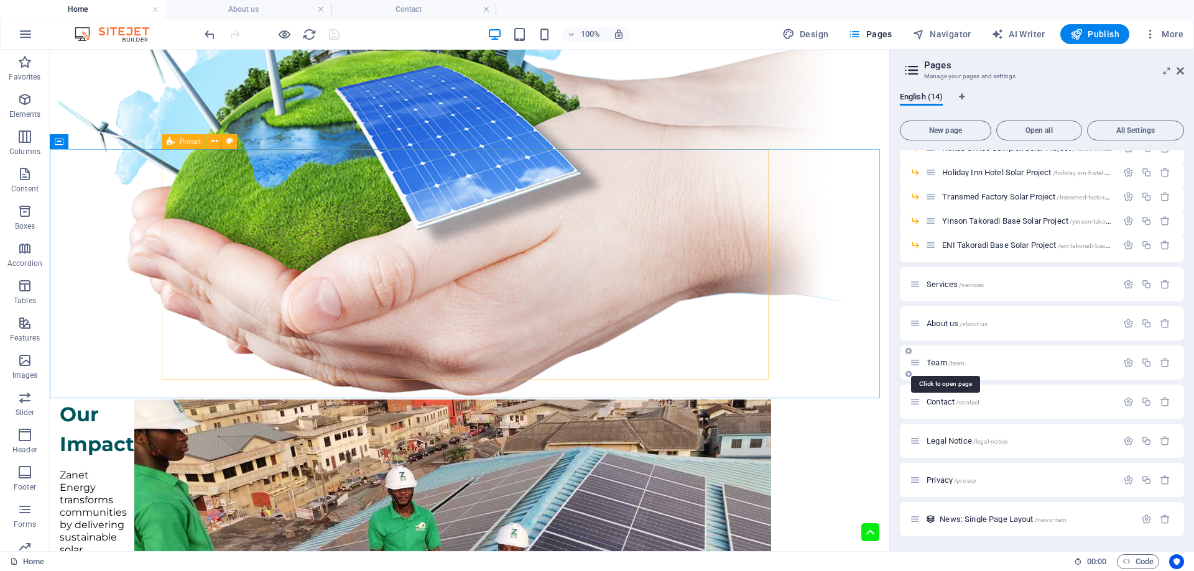
click at [953, 361] on span "/team" at bounding box center [956, 363] width 17 height 7
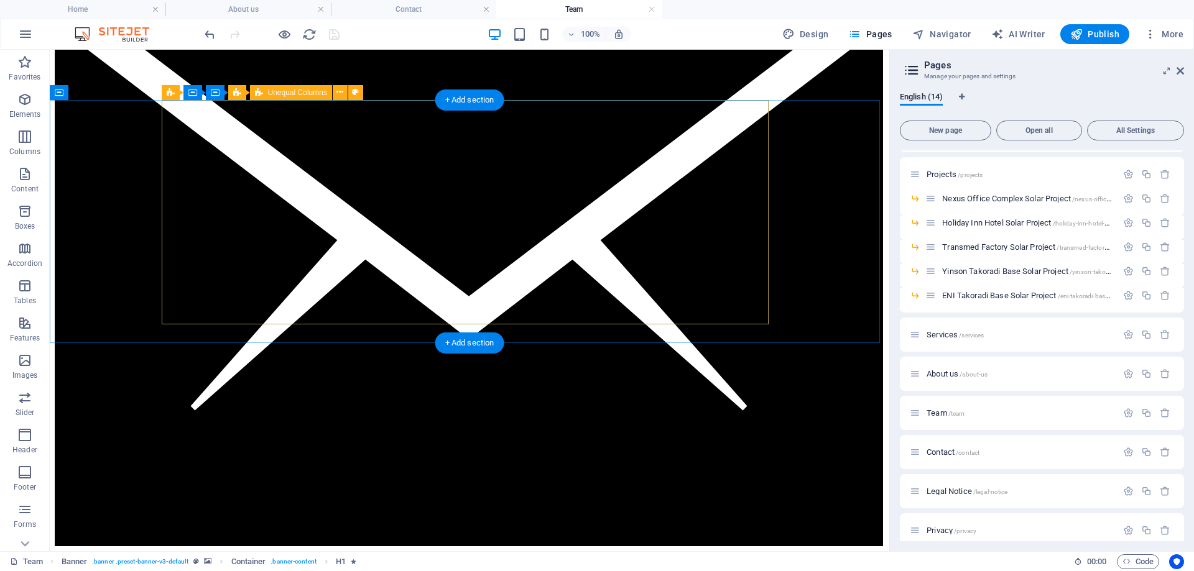
scroll to position [2710, 0]
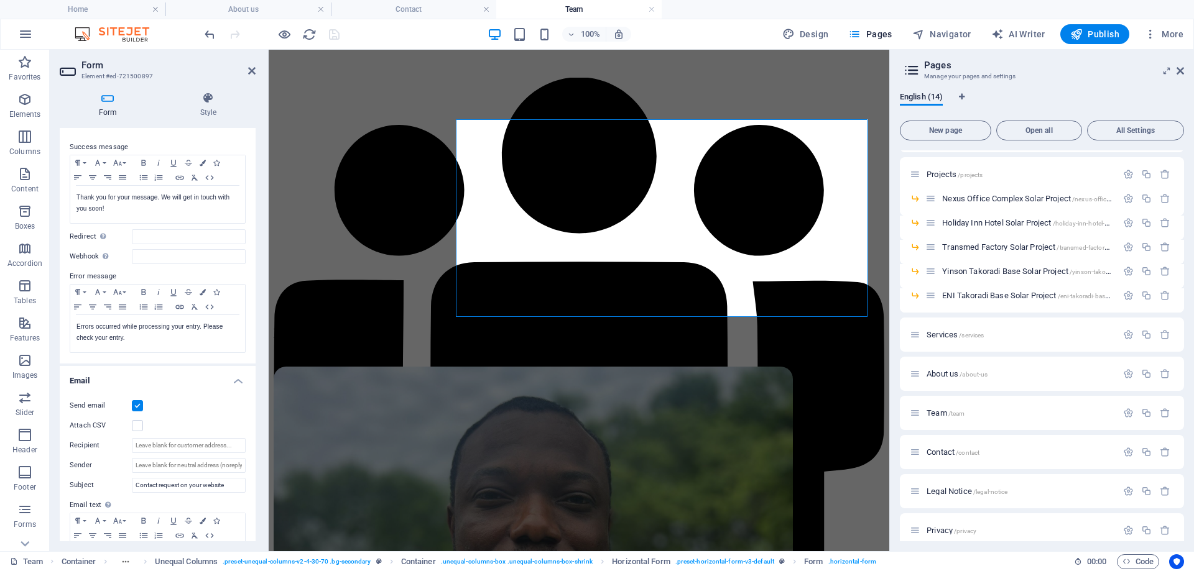
scroll to position [187, 0]
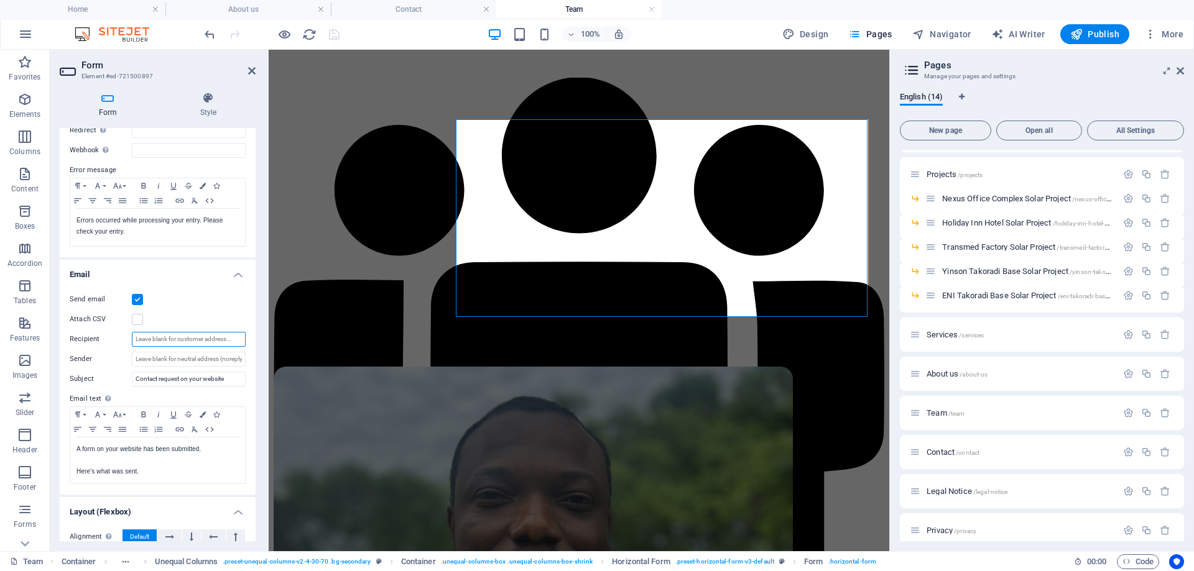
click at [160, 338] on input "Recipient" at bounding box center [189, 339] width 114 height 15
paste input "[EMAIL_ADDRESS][DOMAIN_NAME]"
type input "[EMAIL_ADDRESS][DOMAIN_NAME]"
drag, startPoint x: 224, startPoint y: 377, endPoint x: 116, endPoint y: 387, distance: 108.1
click at [116, 387] on div "Send email Attach CSV Recipient [EMAIL_ADDRESS][DOMAIN_NAME] Sender Subject Con…" at bounding box center [158, 388] width 196 height 213
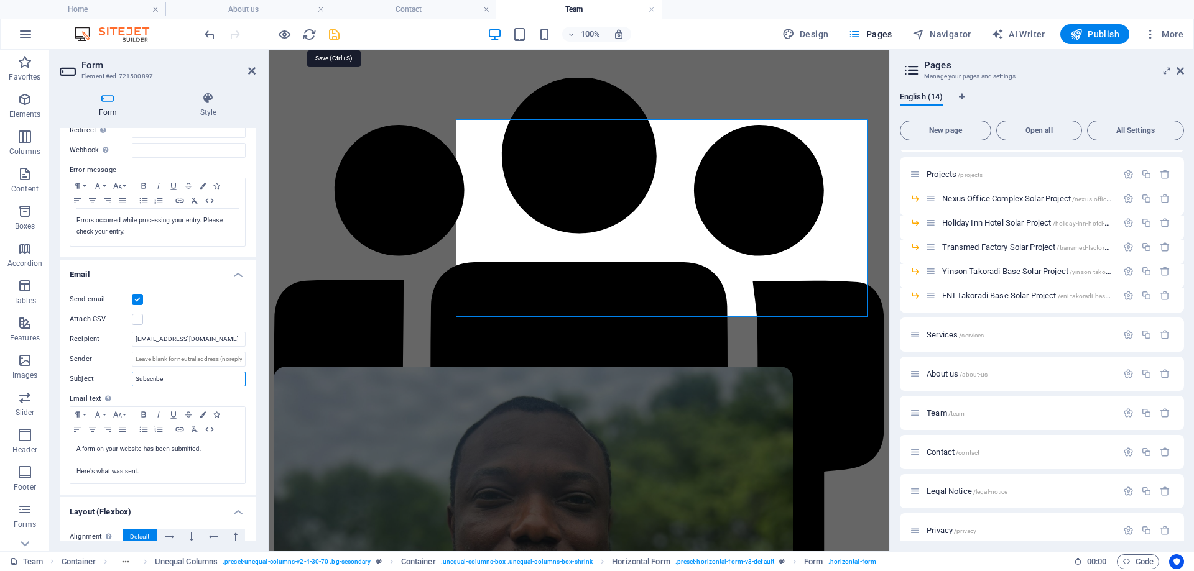
type input "Subscribe"
click at [330, 36] on icon "save" at bounding box center [334, 34] width 14 height 14
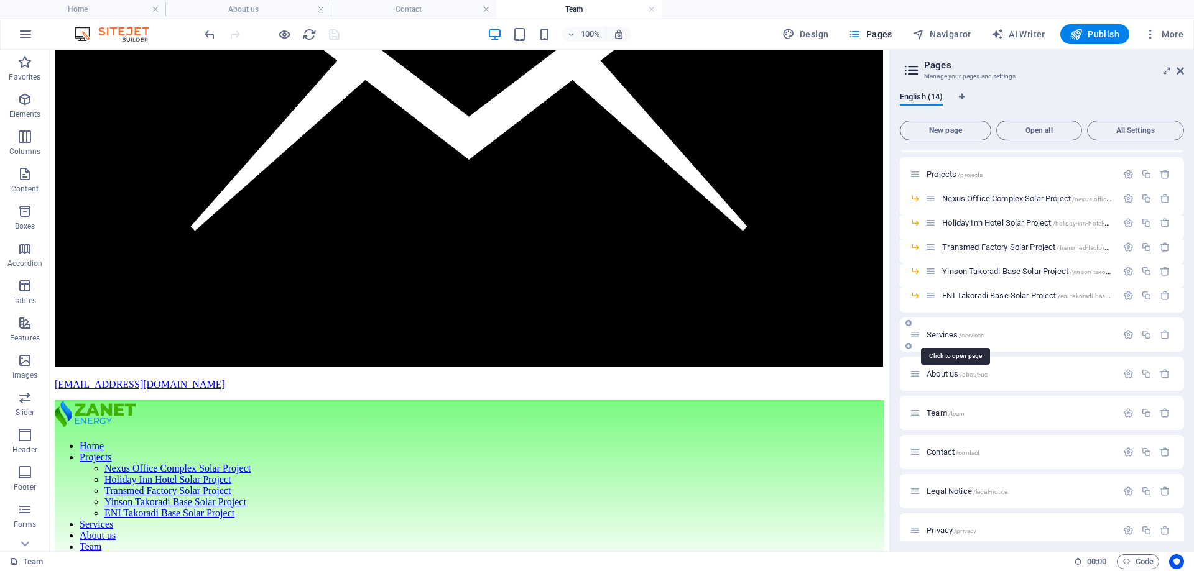
click at [961, 336] on span "/services" at bounding box center [971, 335] width 25 height 7
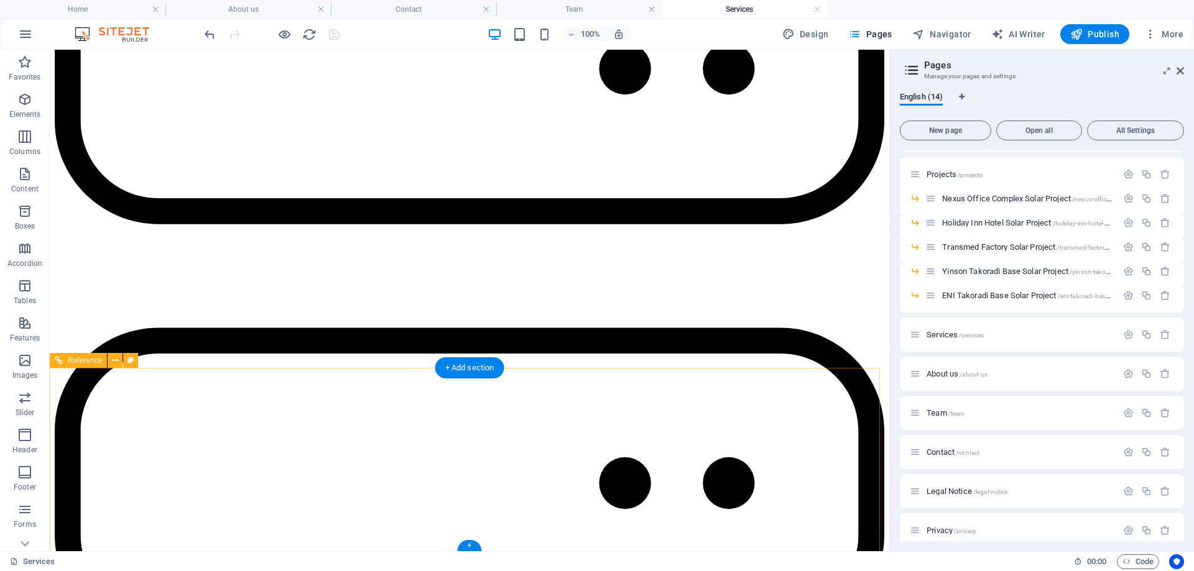
scroll to position [3394, 0]
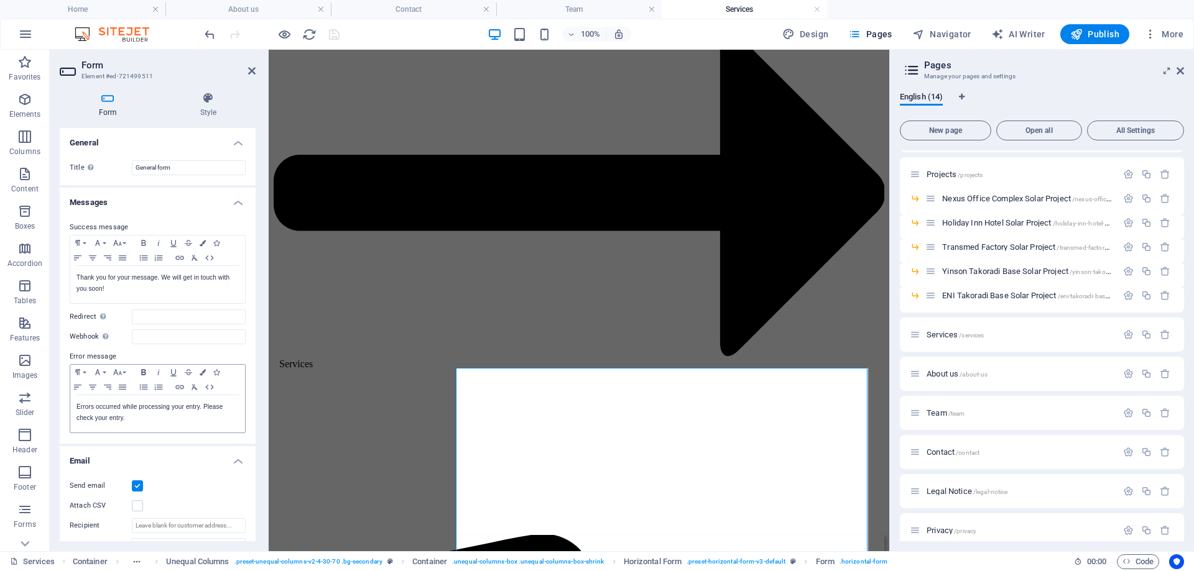
scroll to position [187, 0]
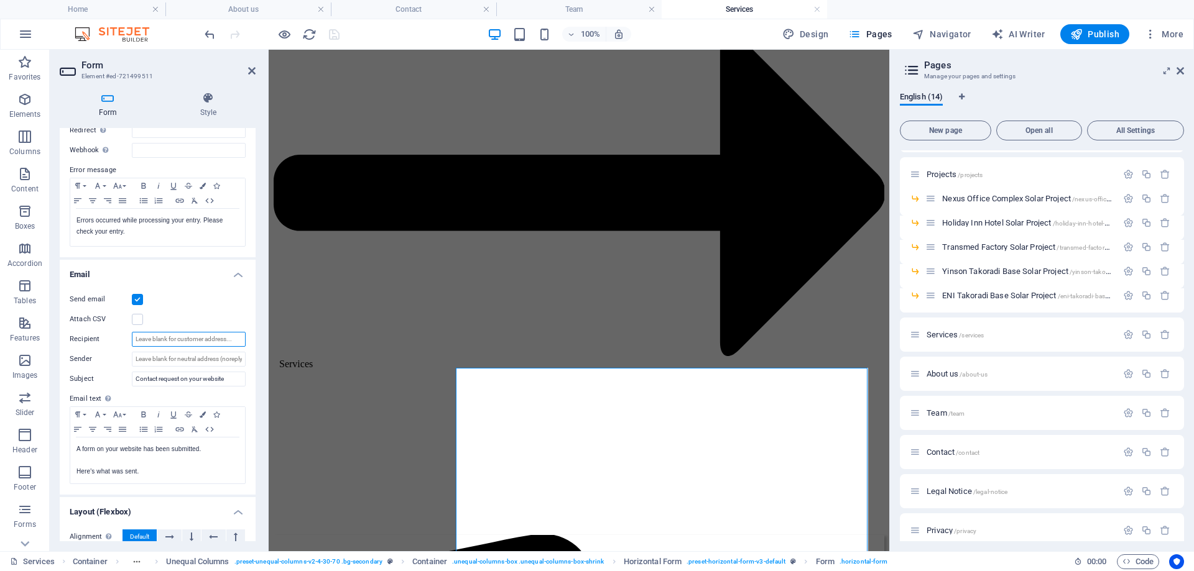
click at [157, 344] on input "Recipient" at bounding box center [189, 339] width 114 height 15
paste input "[EMAIL_ADDRESS][DOMAIN_NAME]"
type input "[EMAIL_ADDRESS][DOMAIN_NAME]"
drag, startPoint x: 229, startPoint y: 376, endPoint x: 81, endPoint y: 385, distance: 148.2
click at [81, 385] on div "Subject Contact request on your website" at bounding box center [158, 379] width 176 height 15
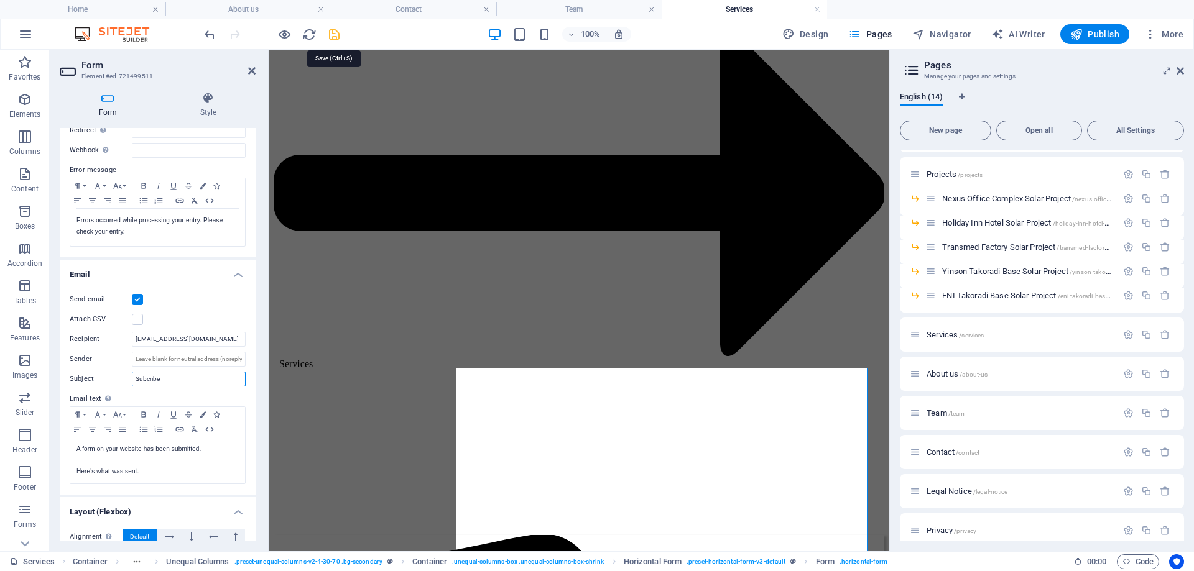
type input "Subcribe"
click at [332, 35] on icon "save" at bounding box center [334, 34] width 14 height 14
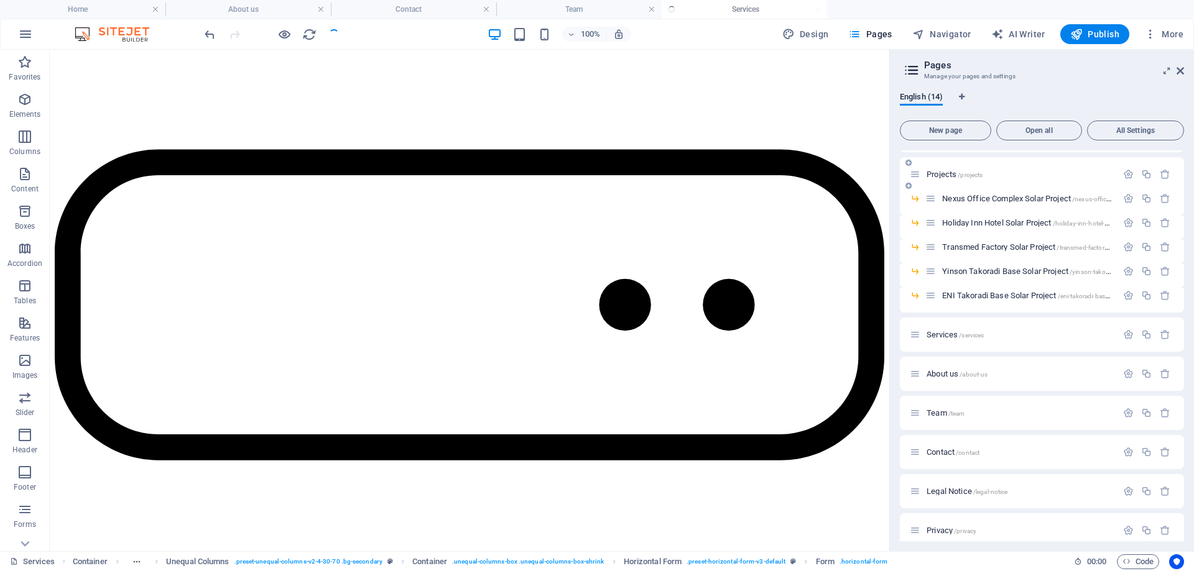
scroll to position [3394, 0]
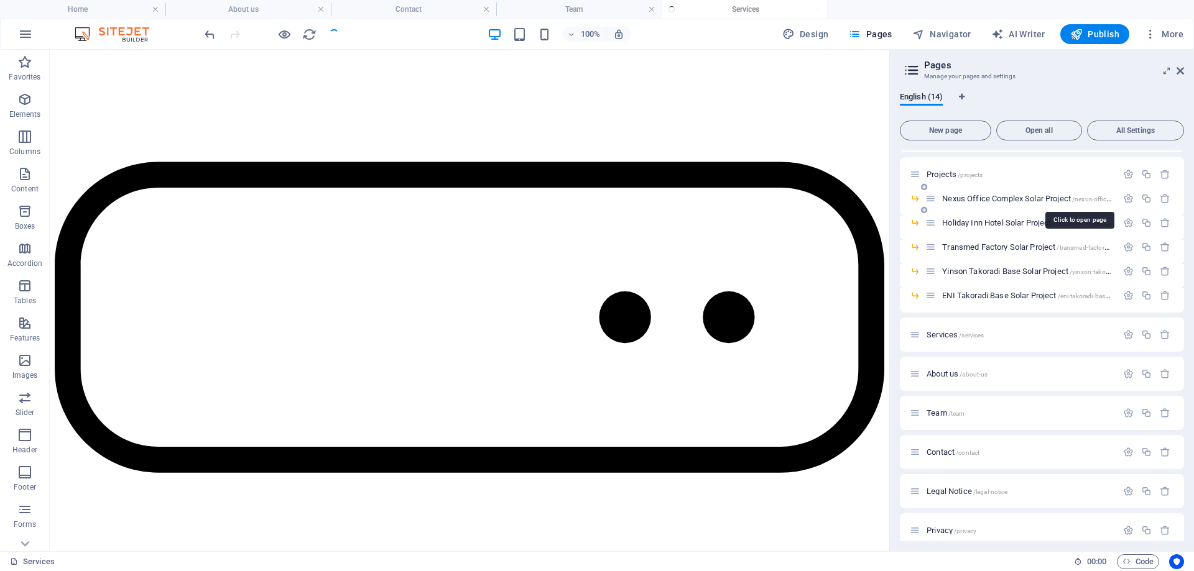
click at [982, 197] on span "Nexus Office Complex Solar Project /nexus-office-complex-solar-project-detail-p…" at bounding box center [1078, 198] width 272 height 9
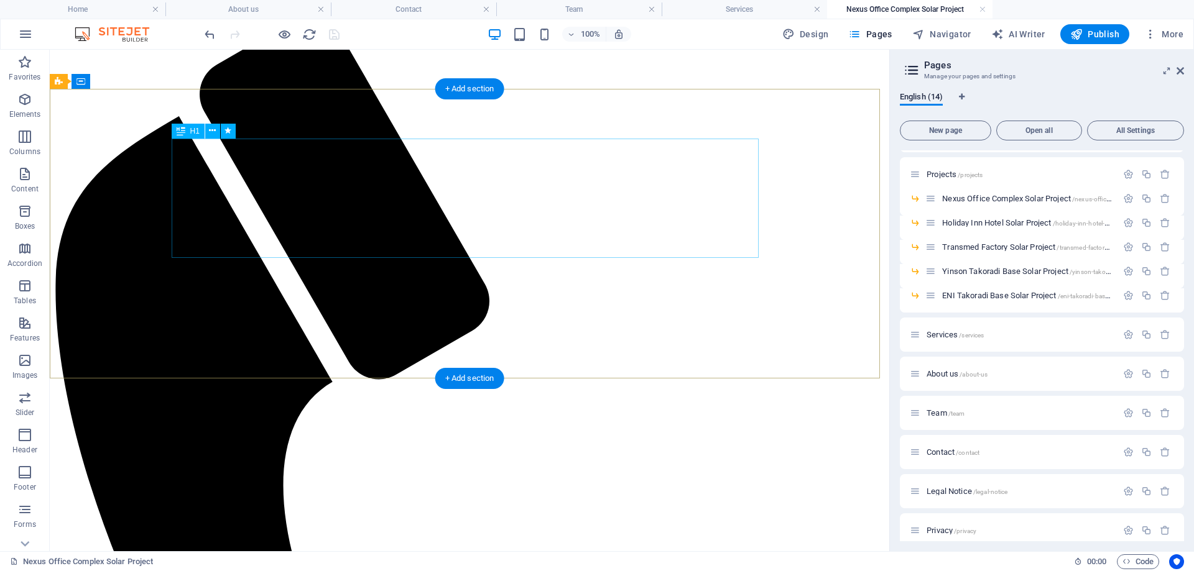
scroll to position [0, 0]
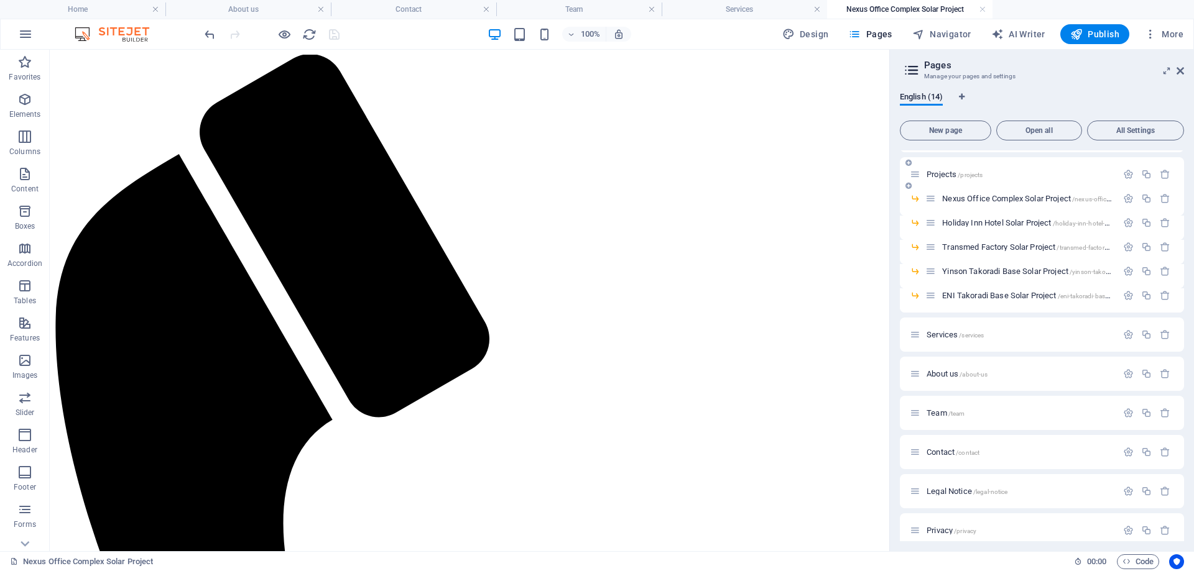
click at [954, 174] on span "Projects /projects" at bounding box center [954, 174] width 56 height 9
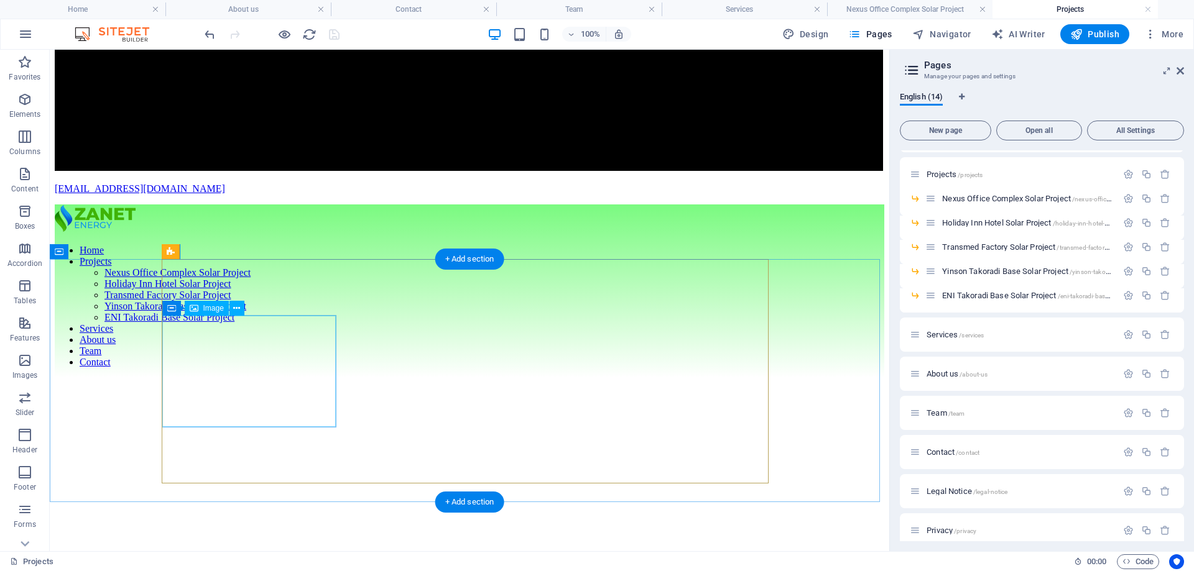
scroll to position [3233, 0]
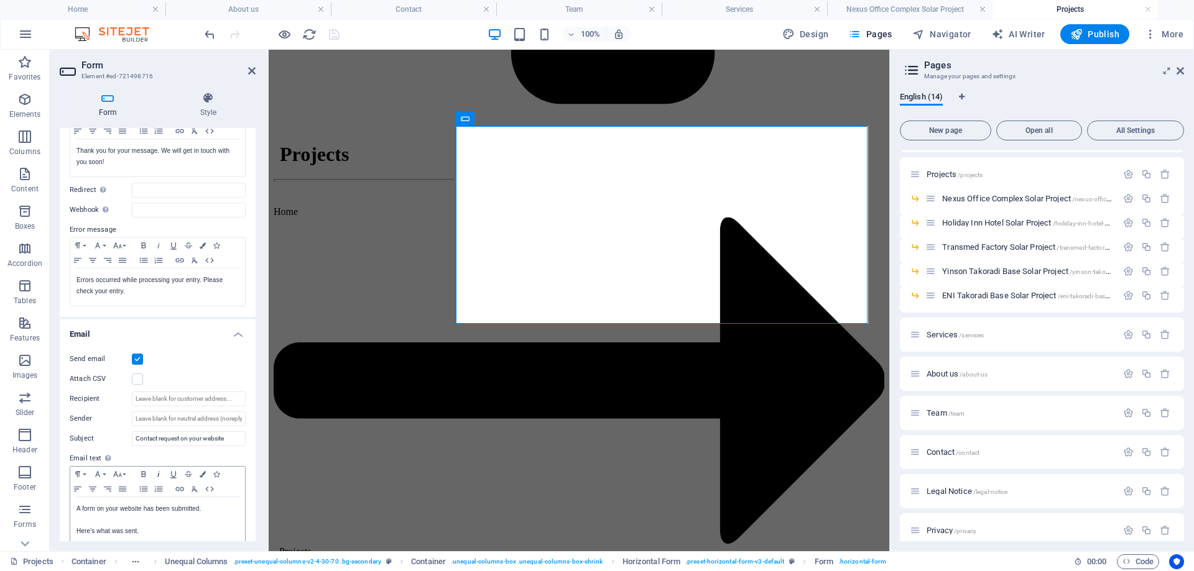
scroll to position [187, 0]
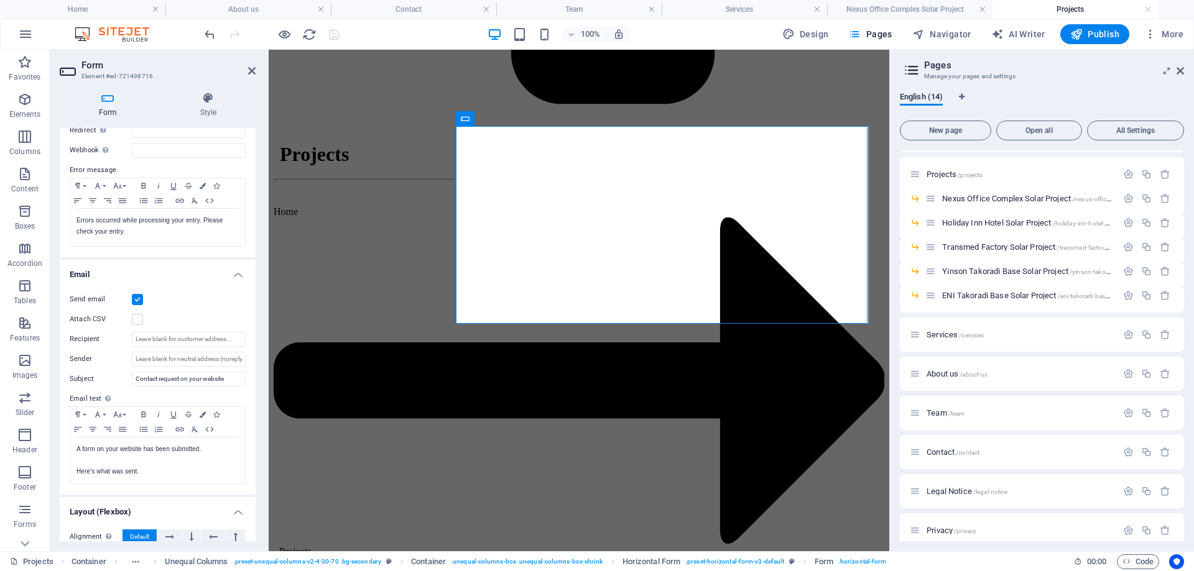
click at [155, 351] on div "Send email Attach CSV Recipient Sender Subject Contact request on your website …" at bounding box center [158, 388] width 196 height 213
click at [156, 338] on input "Recipient" at bounding box center [189, 339] width 114 height 15
paste input "[EMAIL_ADDRESS][DOMAIN_NAME]"
type input "[EMAIL_ADDRESS][DOMAIN_NAME]"
drag, startPoint x: 231, startPoint y: 378, endPoint x: 104, endPoint y: 397, distance: 127.6
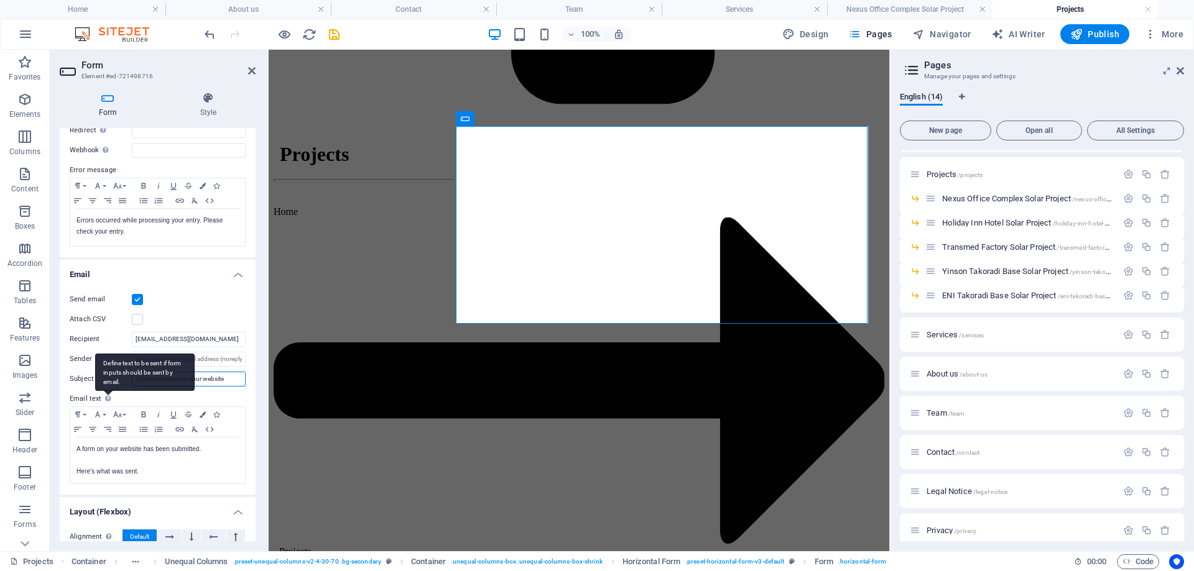
click at [104, 397] on div "Send email Attach CSV Recipient [EMAIL_ADDRESS][DOMAIN_NAME] Sender Subject Con…" at bounding box center [158, 388] width 196 height 213
type input "Subscribe"
click at [333, 34] on icon "save" at bounding box center [334, 34] width 14 height 14
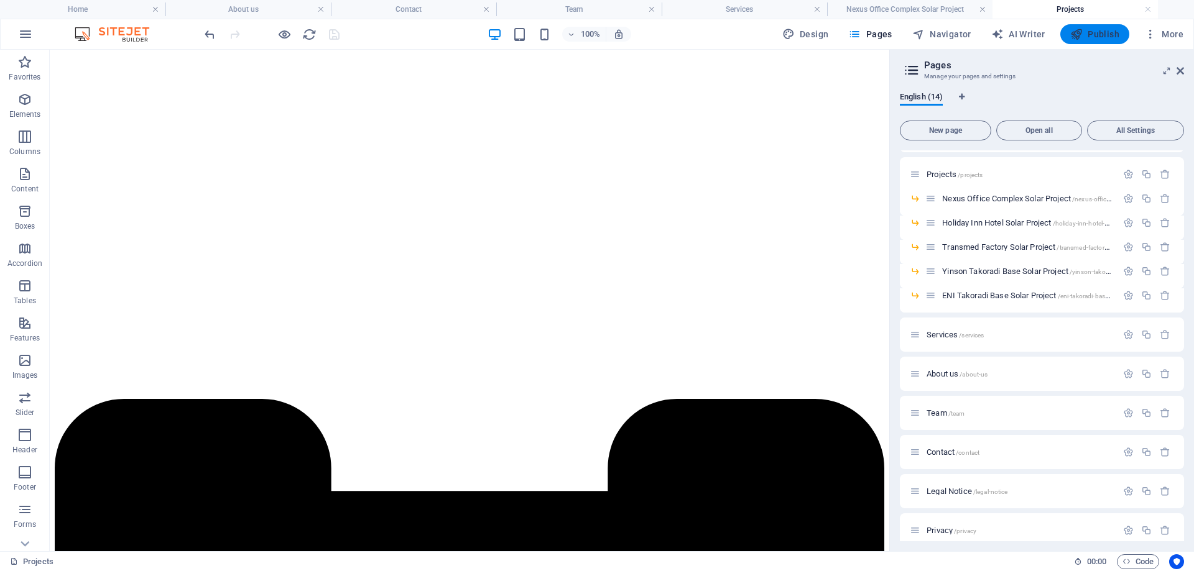
click at [1082, 42] on button "Publish" at bounding box center [1094, 34] width 69 height 20
